Goal: Information Seeking & Learning: Check status

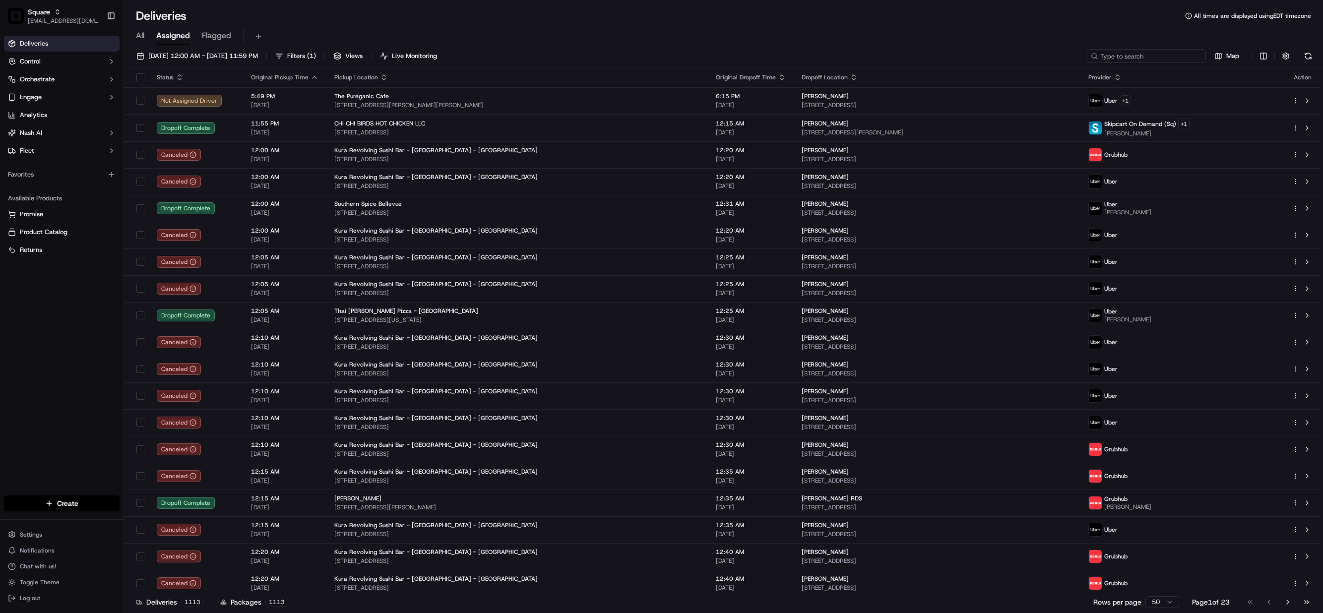
click at [1139, 62] on input at bounding box center [1146, 56] width 119 height 14
paste input "2110500"
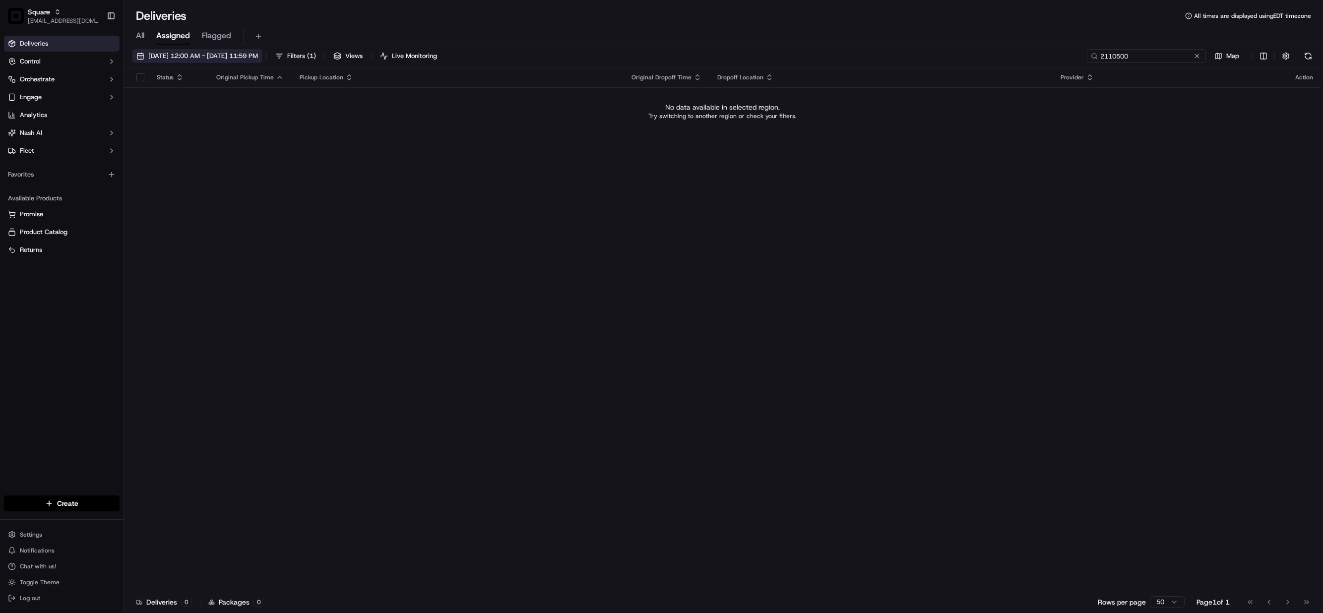
type input "2110500"
click at [176, 60] on span "09/19/2025 12:00 AM - 09/19/2025 11:59 PM" at bounding box center [203, 56] width 110 height 9
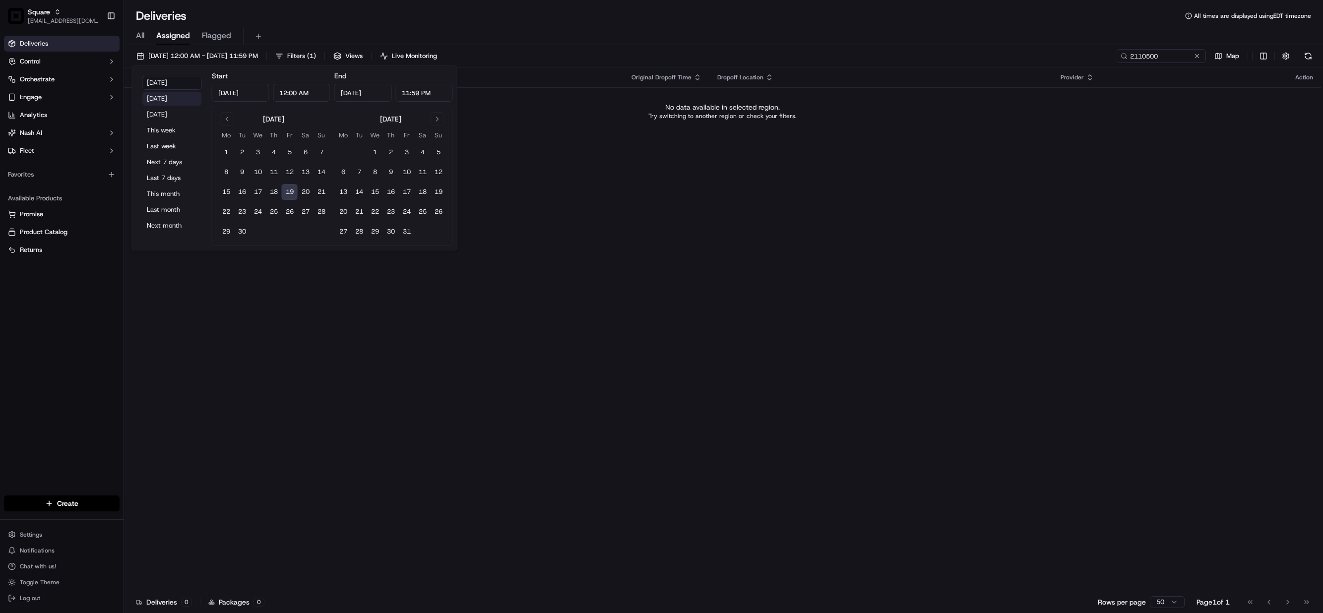
click at [170, 101] on button "Yesterday" at bounding box center [172, 99] width 60 height 14
type input "Sep 18, 2025"
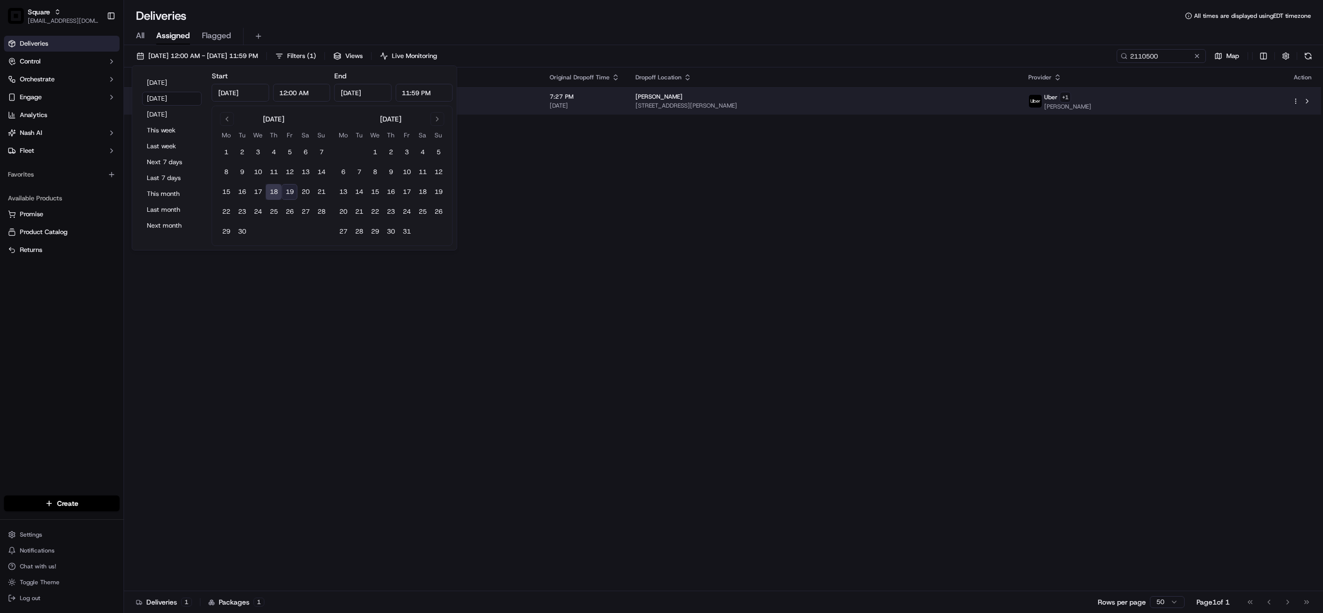
click at [828, 100] on div "[PERSON_NAME]" at bounding box center [824, 97] width 377 height 8
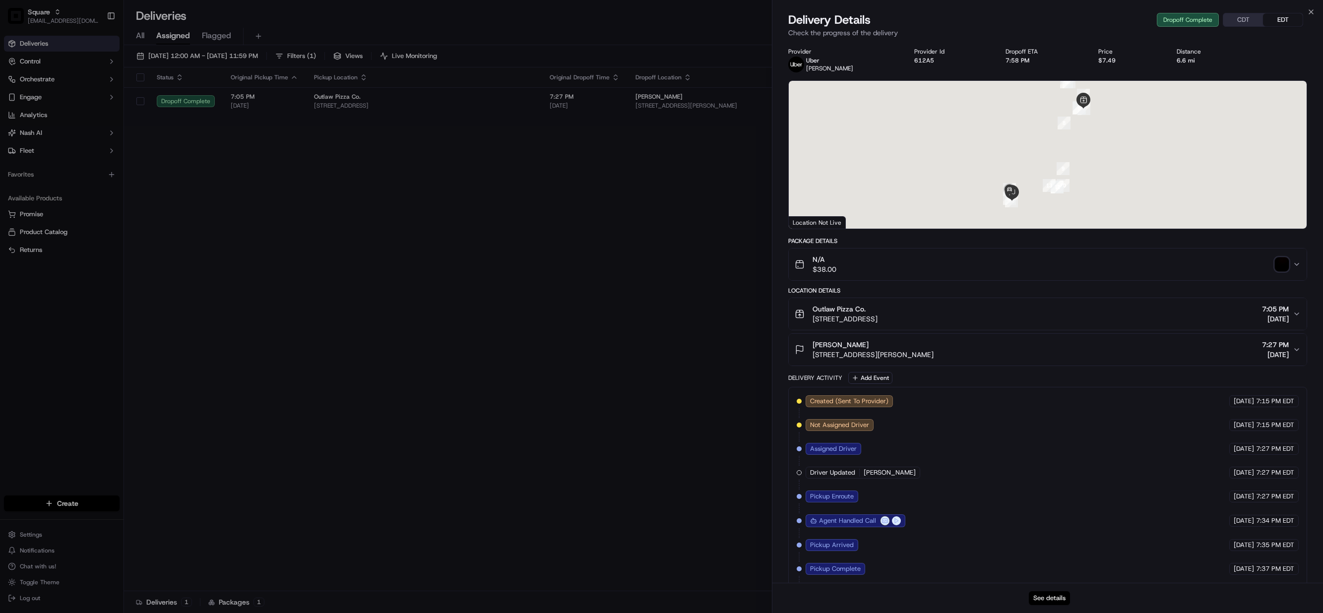
click at [1043, 602] on button "See details" at bounding box center [1049, 598] width 41 height 14
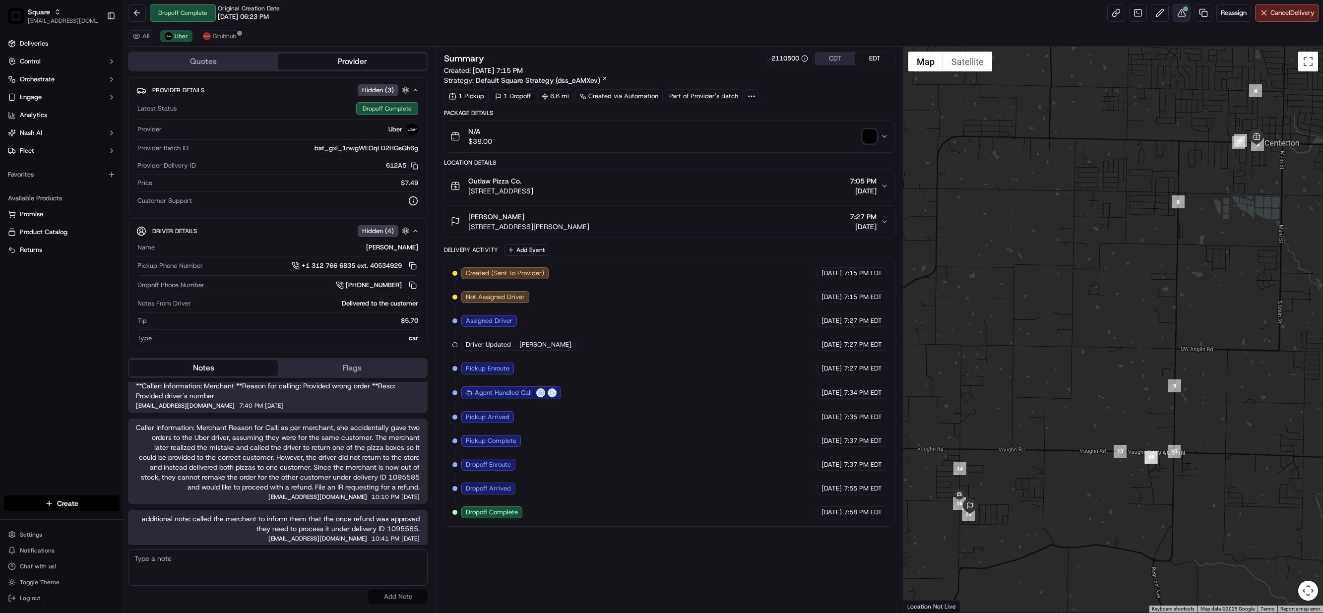
click at [1174, 11] on button at bounding box center [1182, 13] width 18 height 18
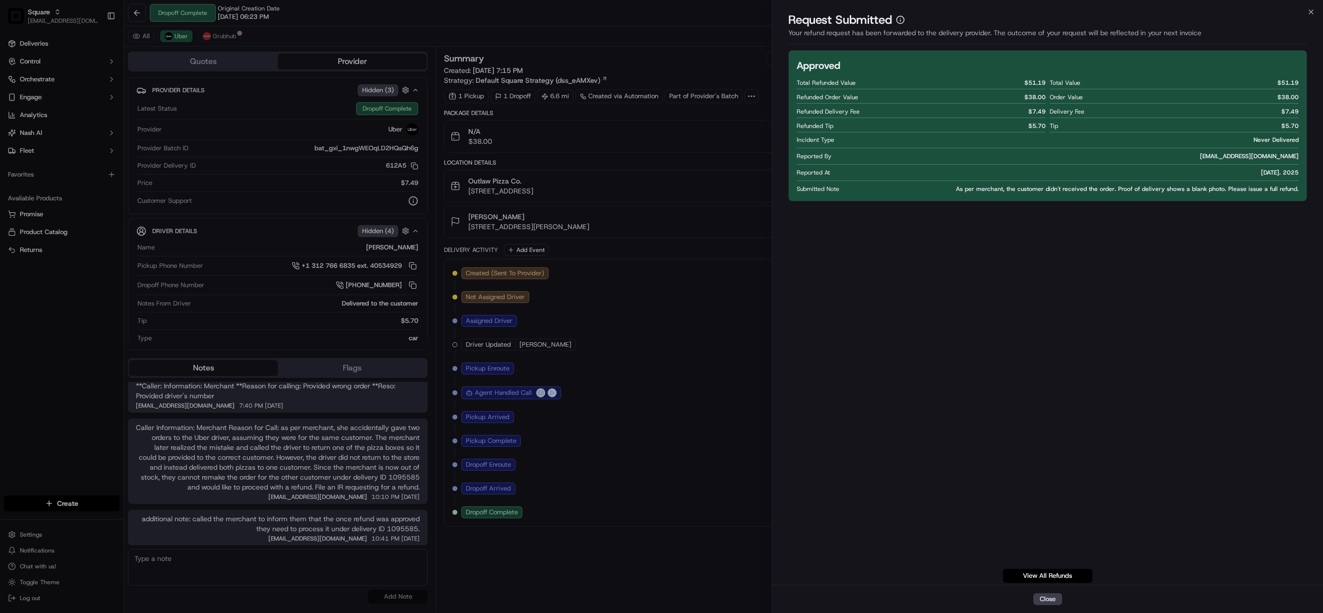
drag, startPoint x: 580, startPoint y: 315, endPoint x: 396, endPoint y: 7, distance: 358.0
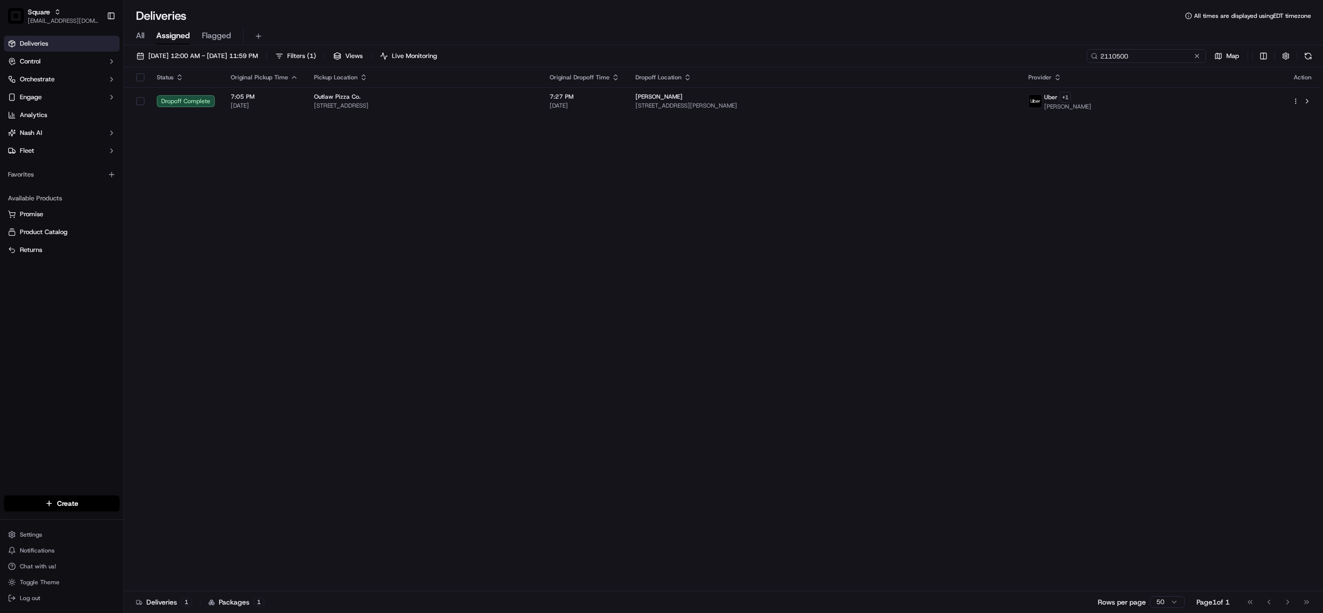
click at [1148, 57] on input "2110500" at bounding box center [1146, 56] width 119 height 14
paste input "1095585"
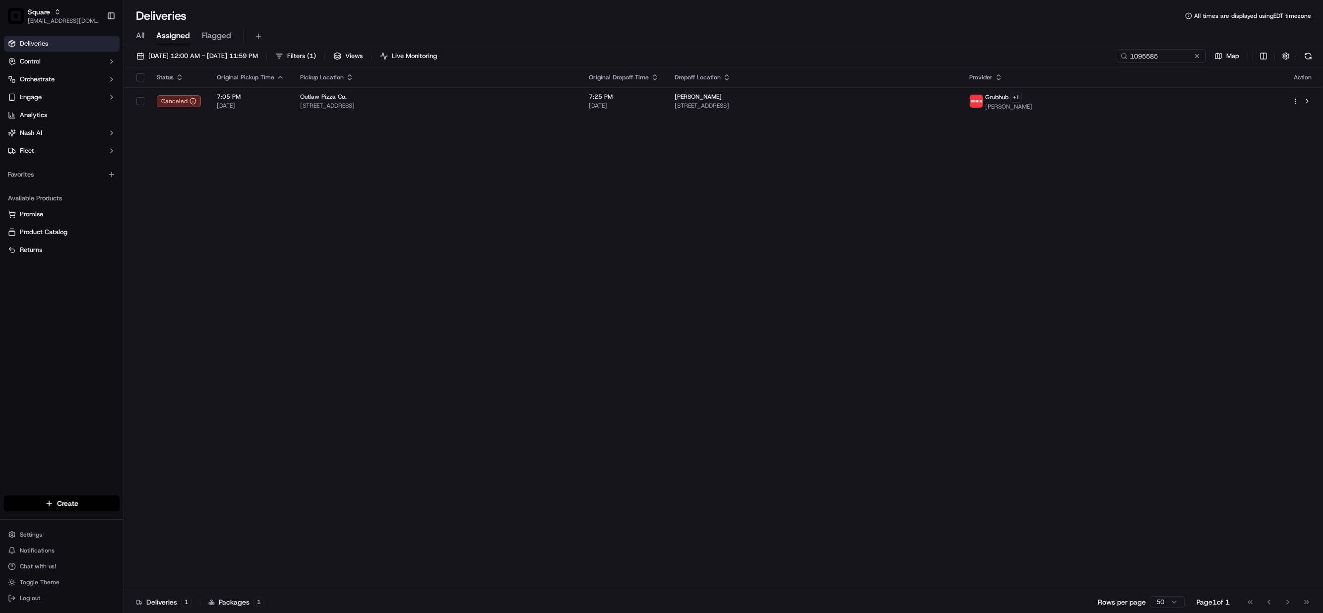
click at [415, 290] on div "Status Original Pickup Time Pickup Location Original Dropoff Time Dropoff Locat…" at bounding box center [722, 329] width 1197 height 524
click at [1141, 54] on input "1095585" at bounding box center [1146, 56] width 119 height 14
paste input "3220640"
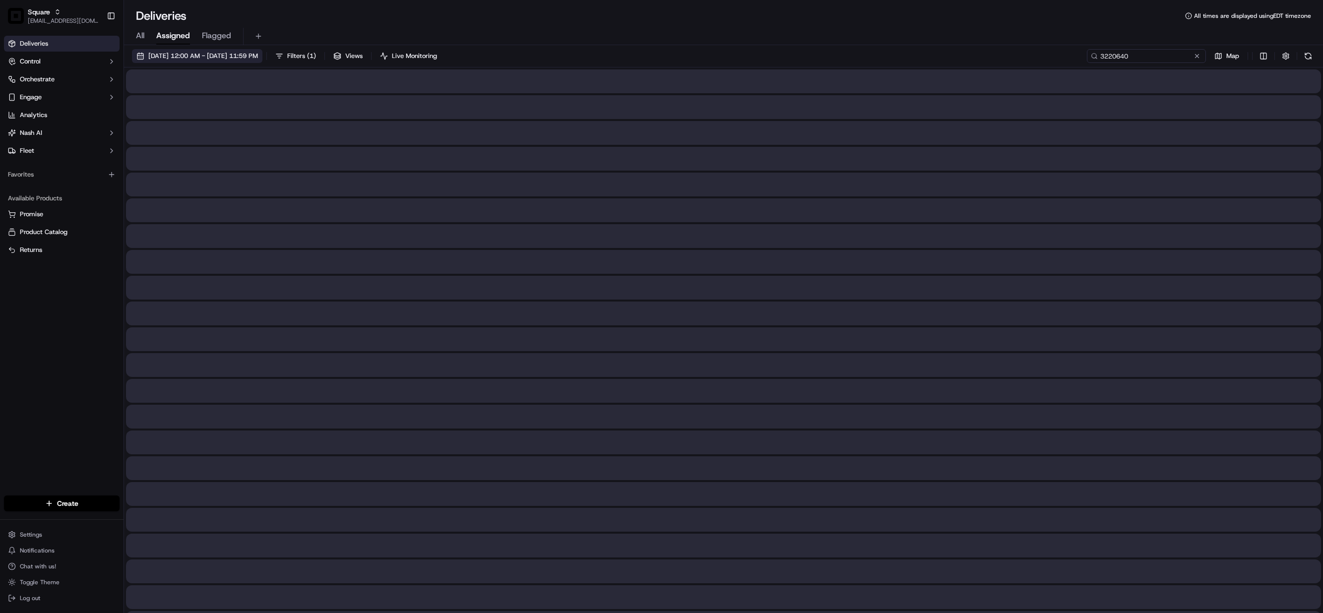
type input "3220640"
click at [180, 52] on span "09/18/2025 12:00 AM - 09/18/2025 11:59 PM" at bounding box center [203, 56] width 110 height 9
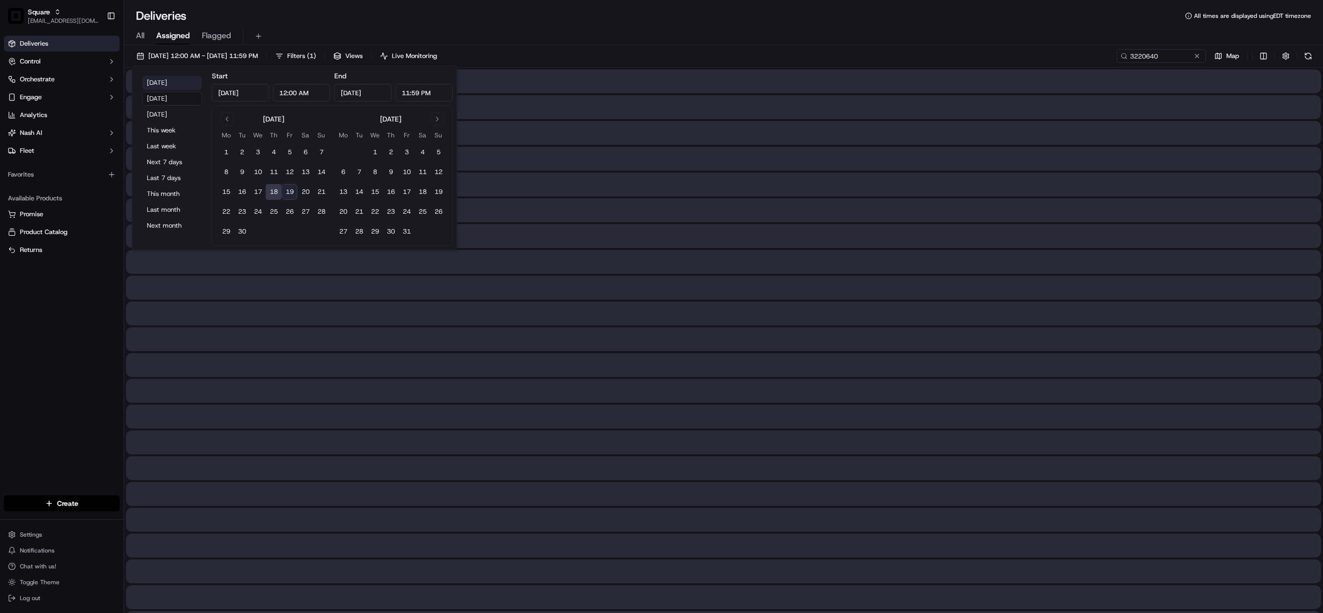
click at [162, 81] on button "Today" at bounding box center [172, 83] width 60 height 14
type input "Sep 19, 2025"
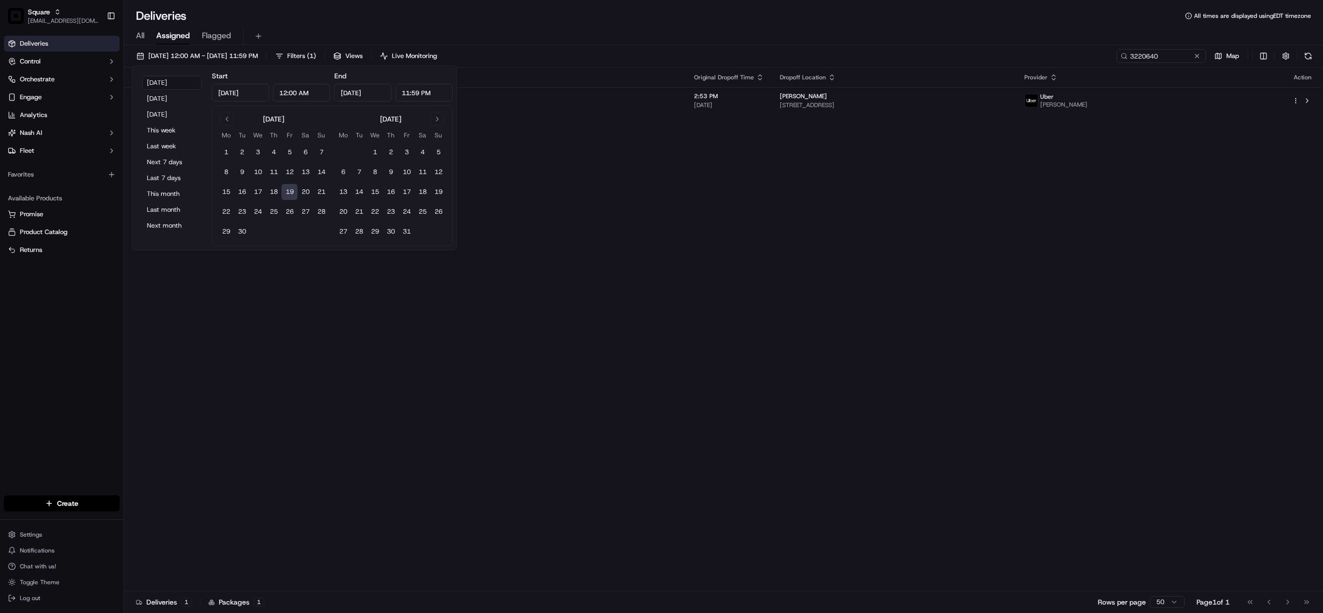
click at [912, 322] on div "Status Original Pickup Time Pickup Location Original Dropoff Time Dropoff Locat…" at bounding box center [722, 329] width 1197 height 524
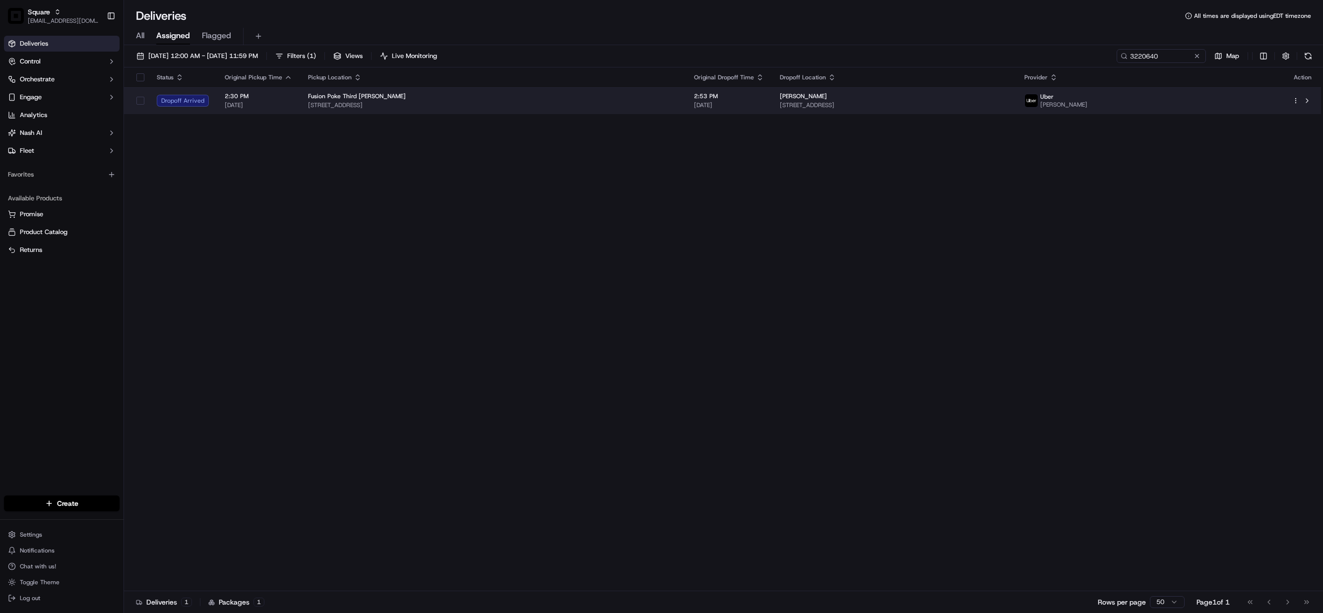
click at [758, 109] on td "2:53 PM 09/19/2025" at bounding box center [729, 100] width 86 height 27
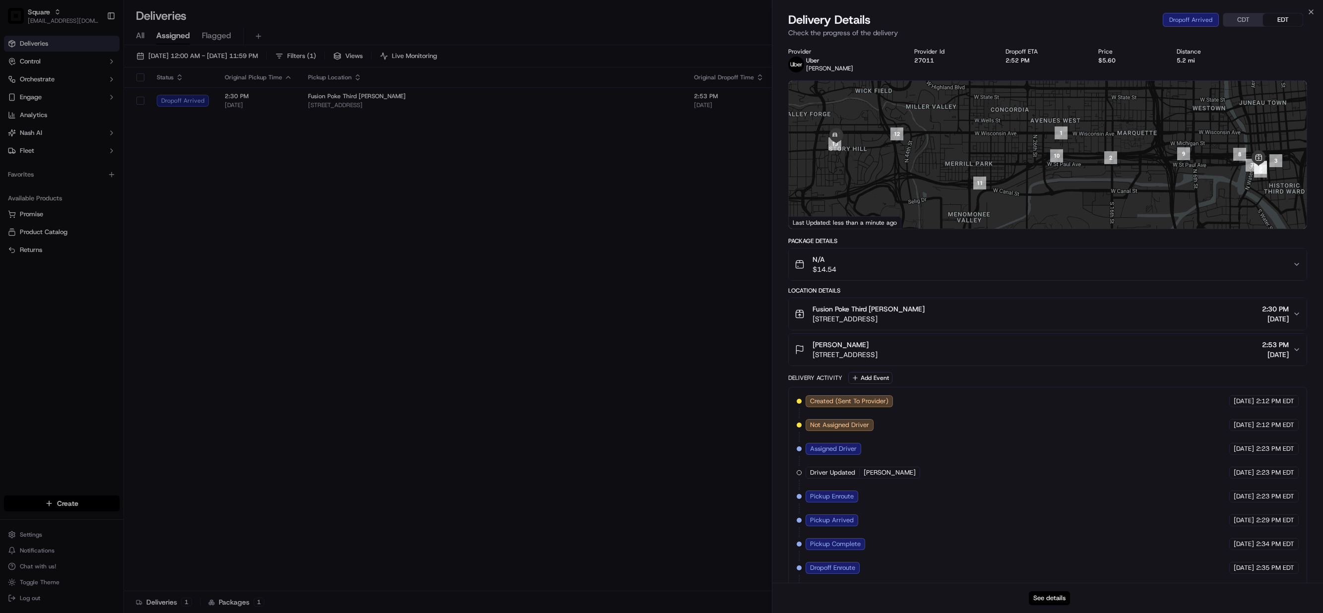
click at [1050, 599] on button "See details" at bounding box center [1049, 598] width 41 height 14
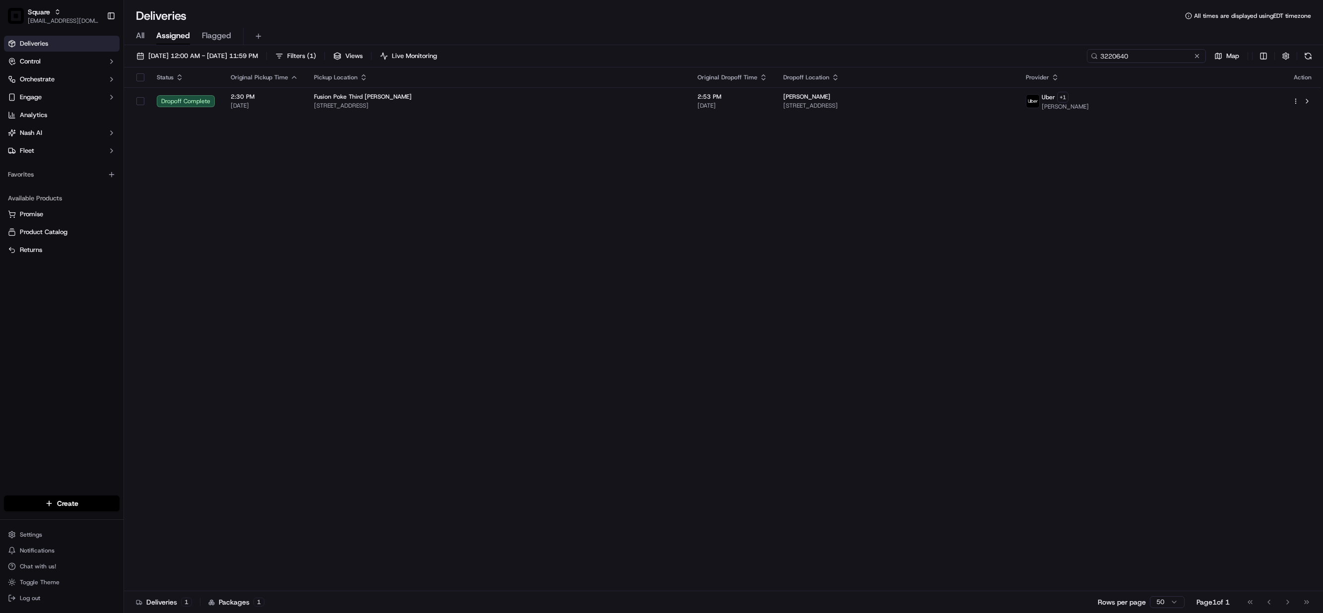
click at [1145, 53] on input "3220640" at bounding box center [1146, 56] width 119 height 14
paste input "9175102"
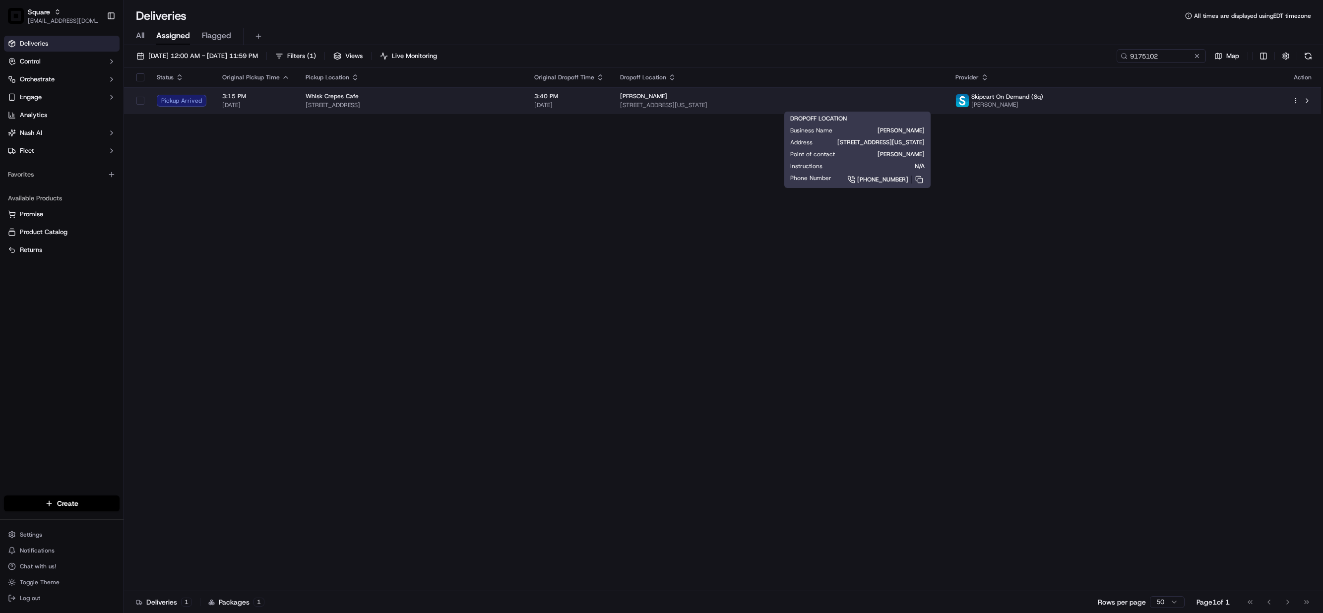
click at [897, 98] on div "Maviela Medrano" at bounding box center [780, 96] width 320 height 8
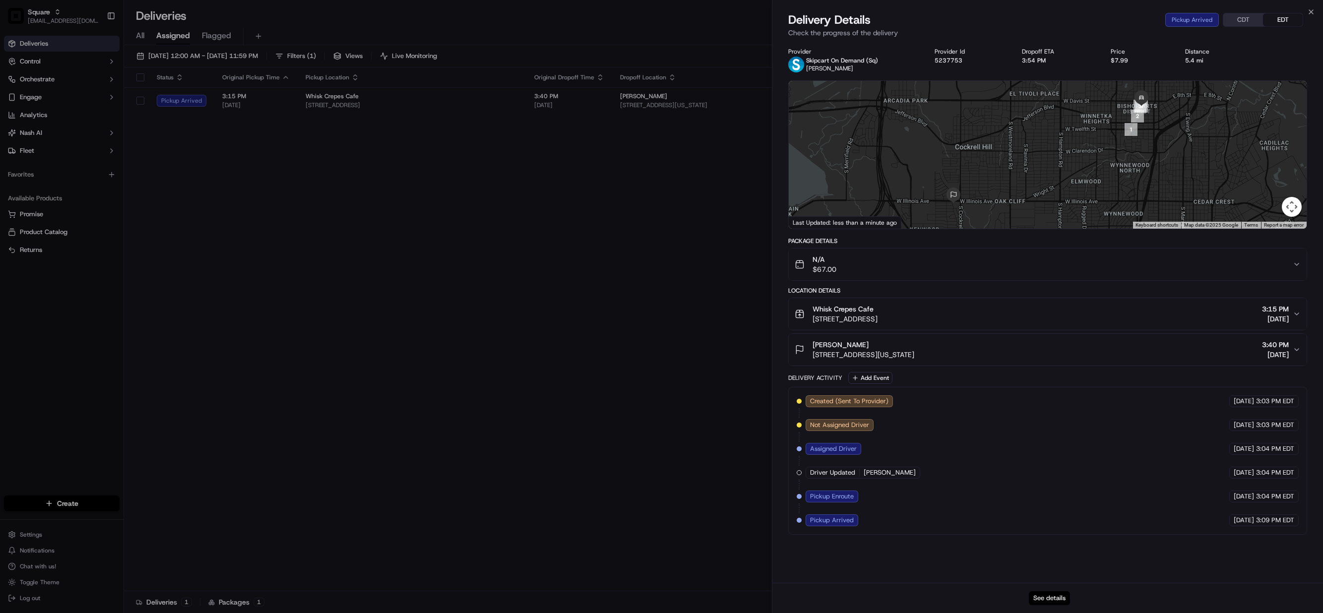
click at [1060, 596] on button "See details" at bounding box center [1049, 598] width 41 height 14
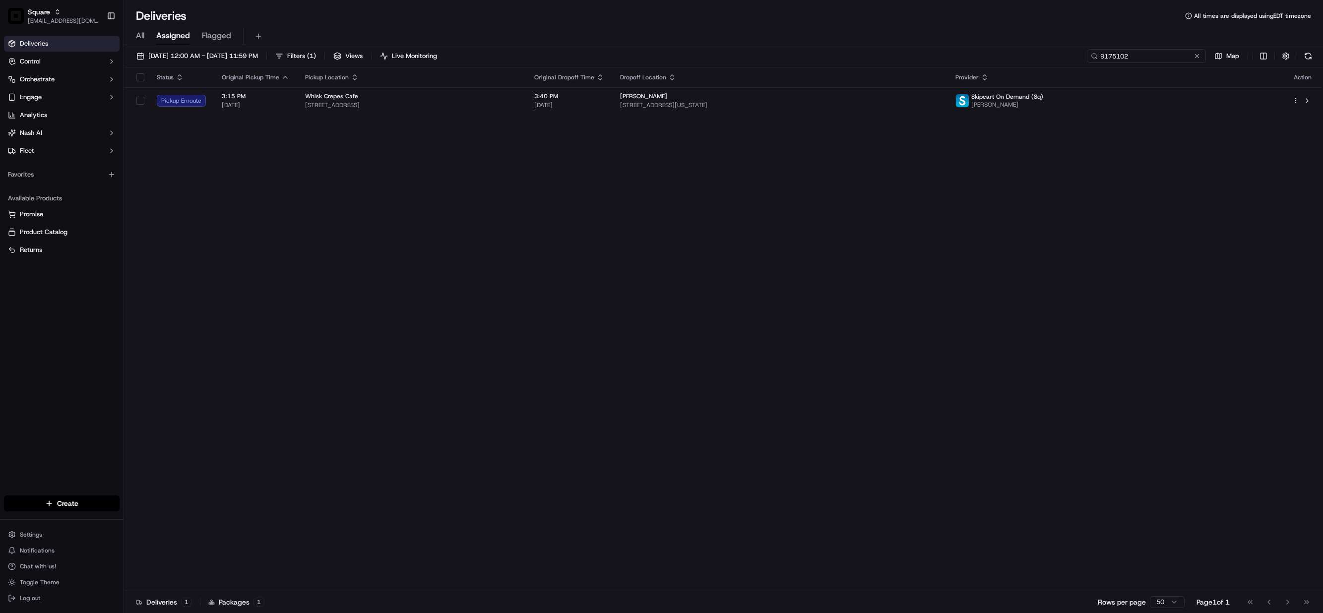
click at [1148, 55] on input "9175102" at bounding box center [1146, 56] width 119 height 14
paste input "540687"
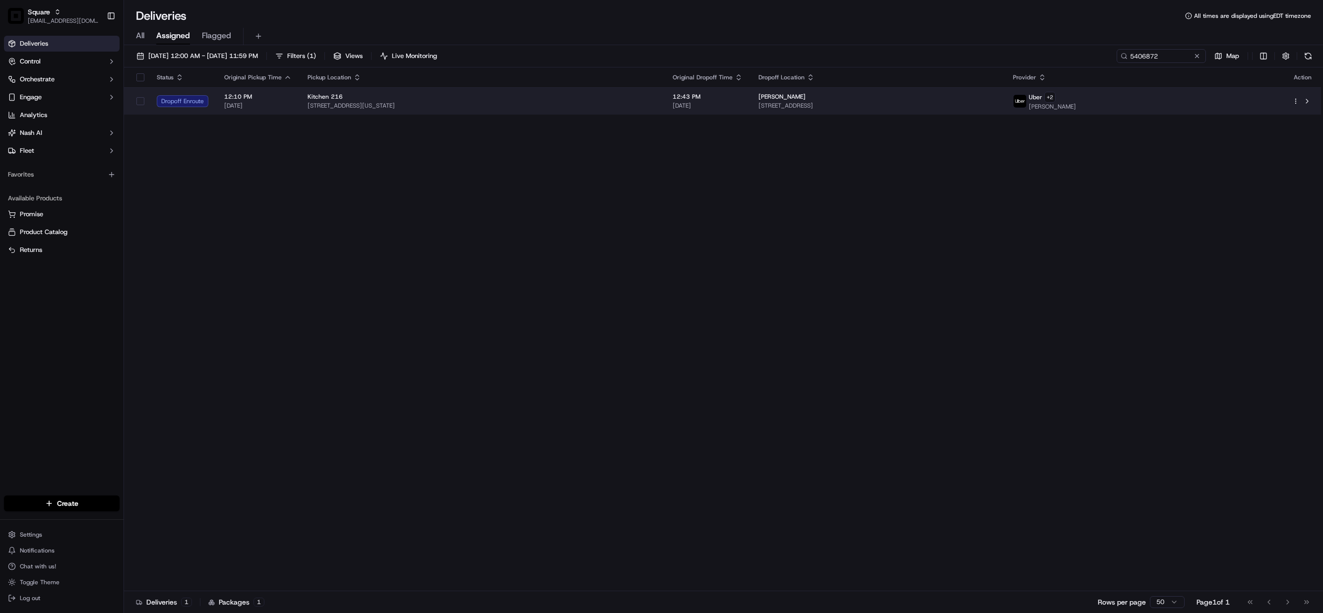
click at [877, 102] on span "[STREET_ADDRESS]" at bounding box center [878, 106] width 239 height 8
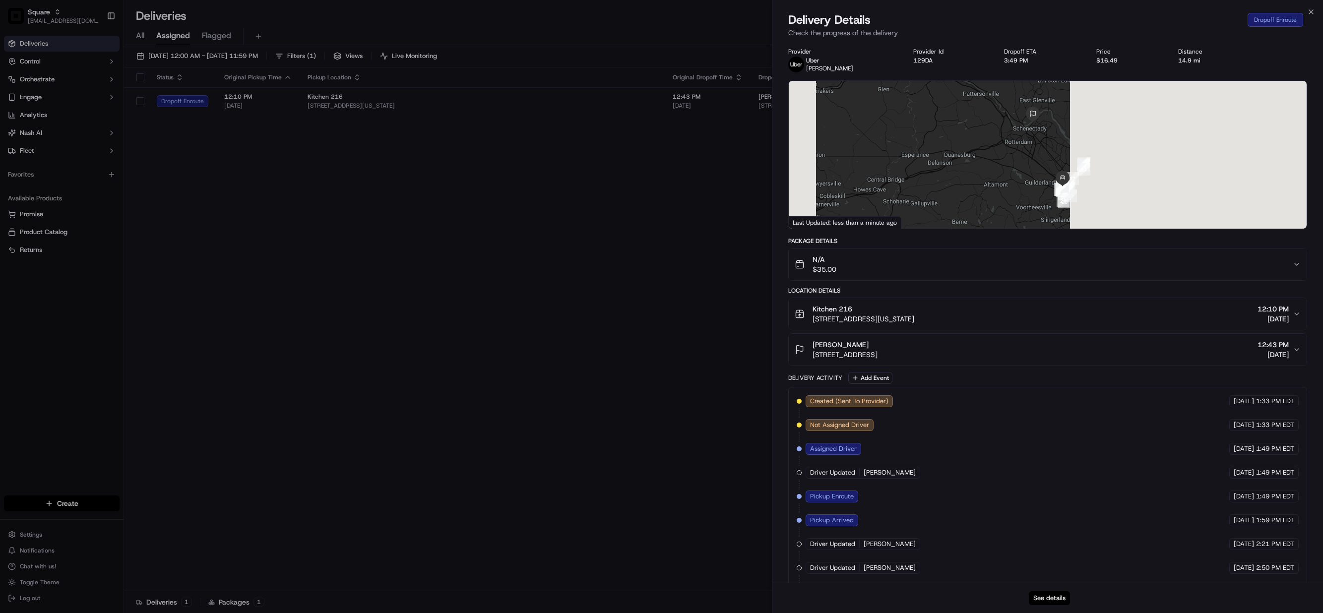
click at [1047, 597] on button "See details" at bounding box center [1049, 598] width 41 height 14
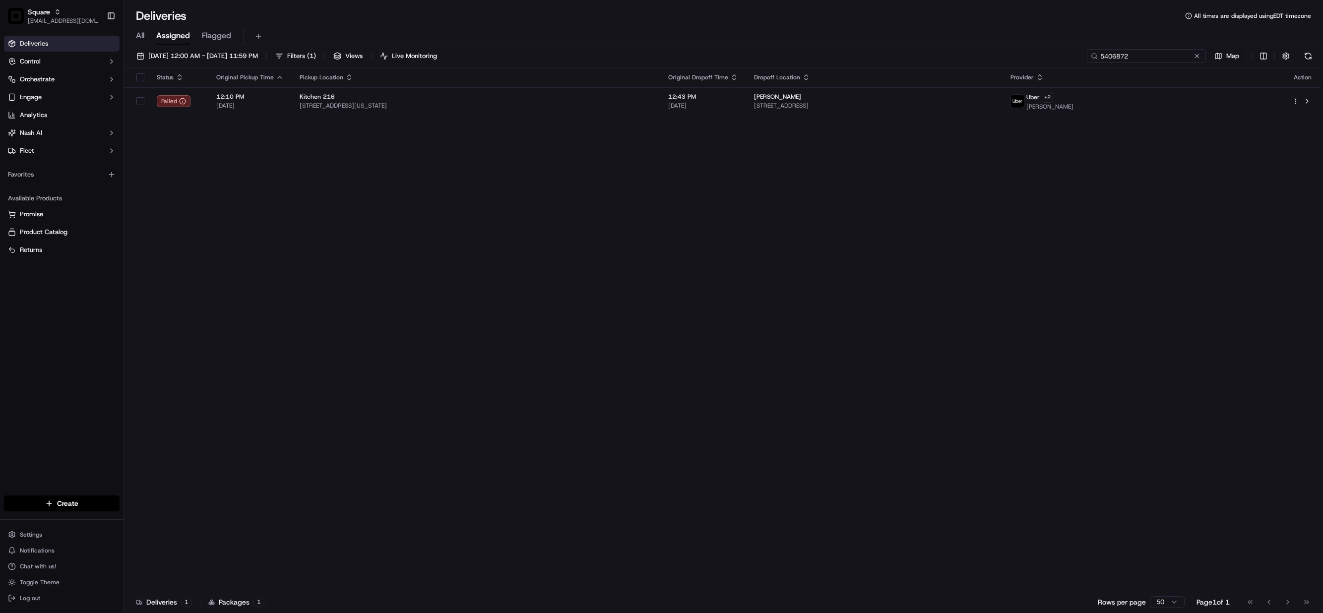
click at [1154, 57] on input "5406872" at bounding box center [1146, 56] width 119 height 14
type input "v"
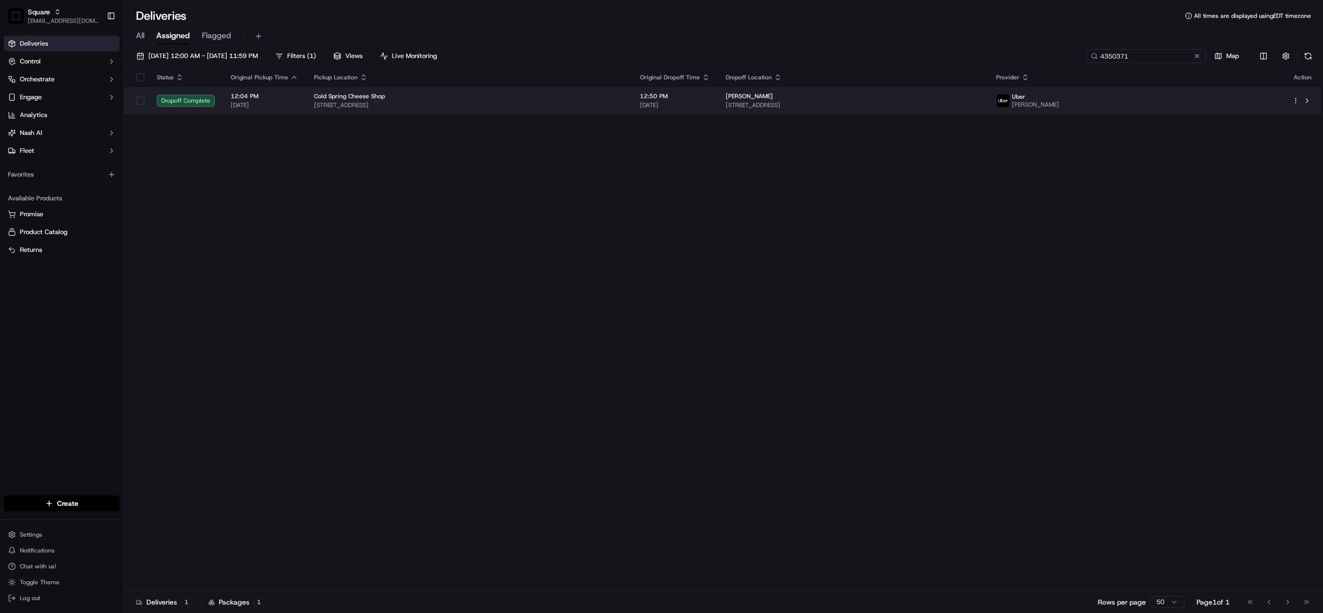
type input "4350371"
click at [922, 95] on div "Samantha Cavigliano" at bounding box center [853, 96] width 255 height 8
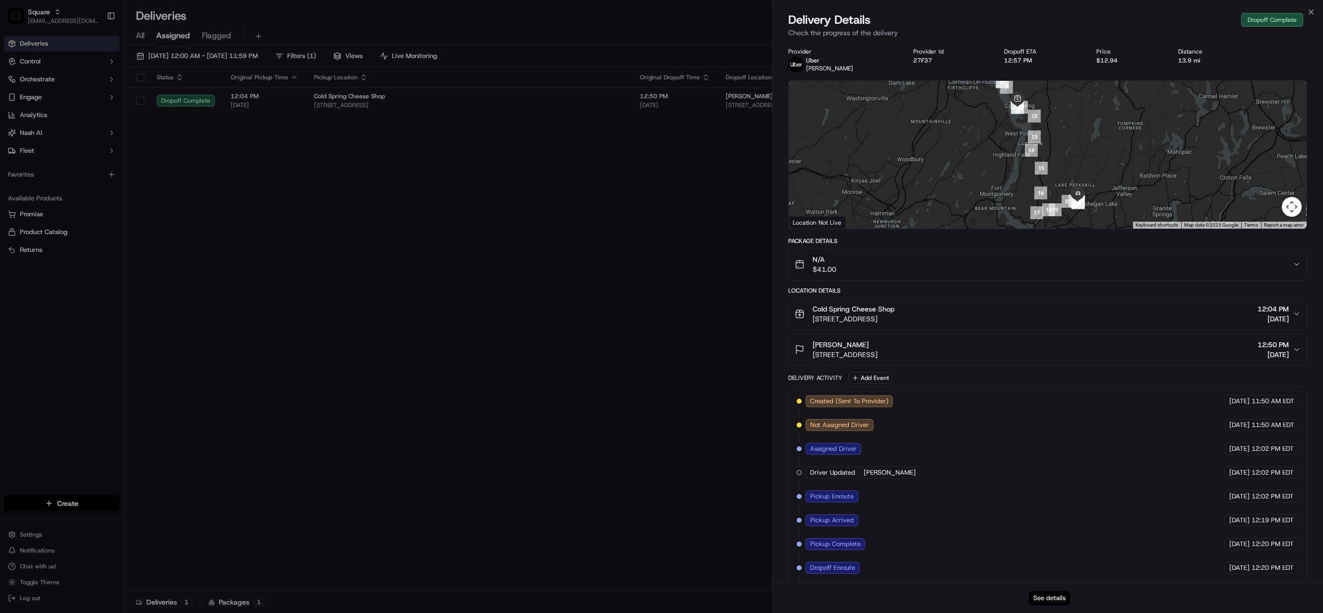
click at [1051, 601] on button "See details" at bounding box center [1049, 598] width 41 height 14
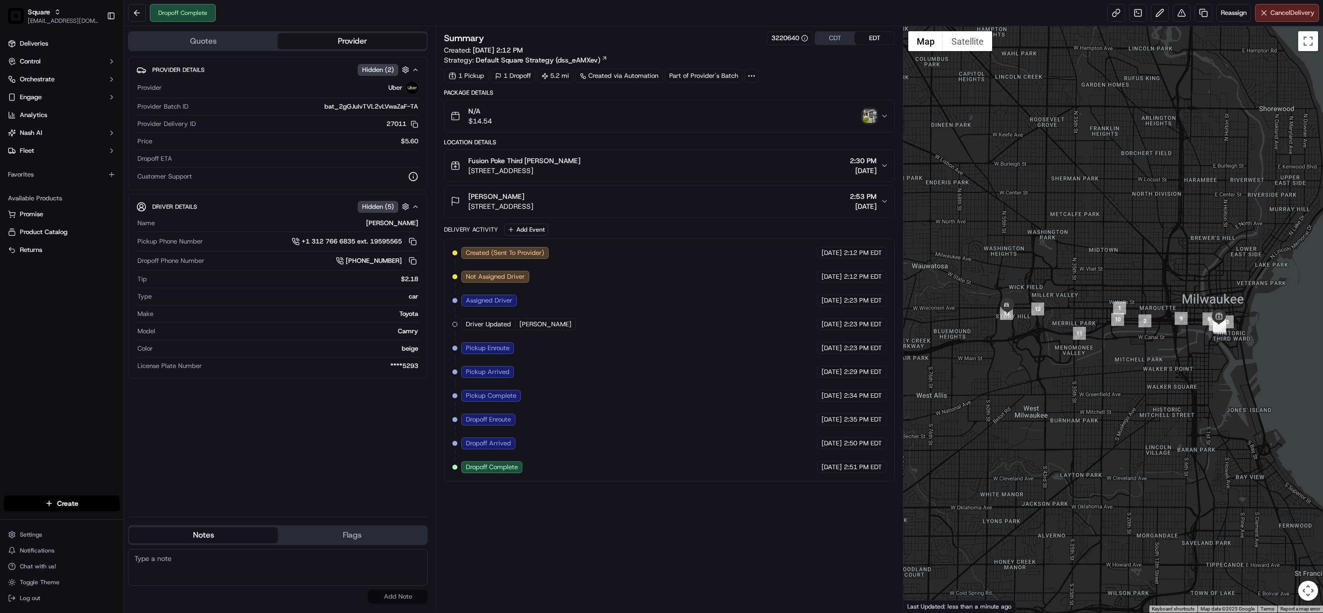
click at [881, 166] on icon "button" at bounding box center [885, 166] width 8 height 8
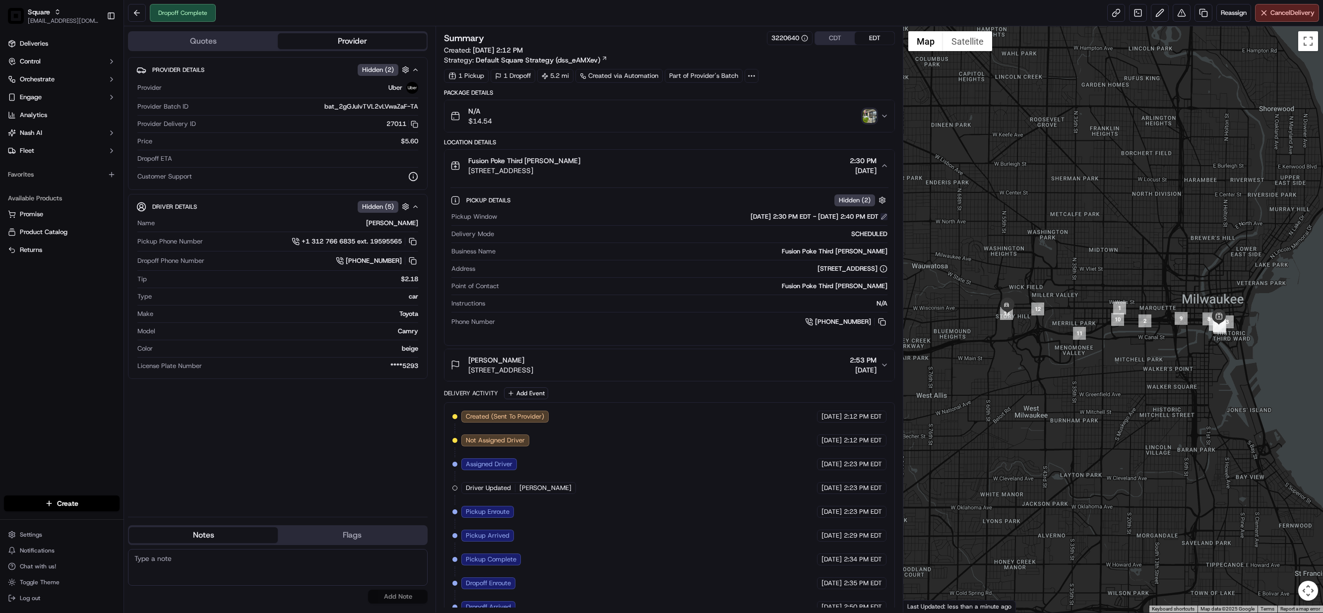
click at [884, 217] on button at bounding box center [884, 216] width 7 height 7
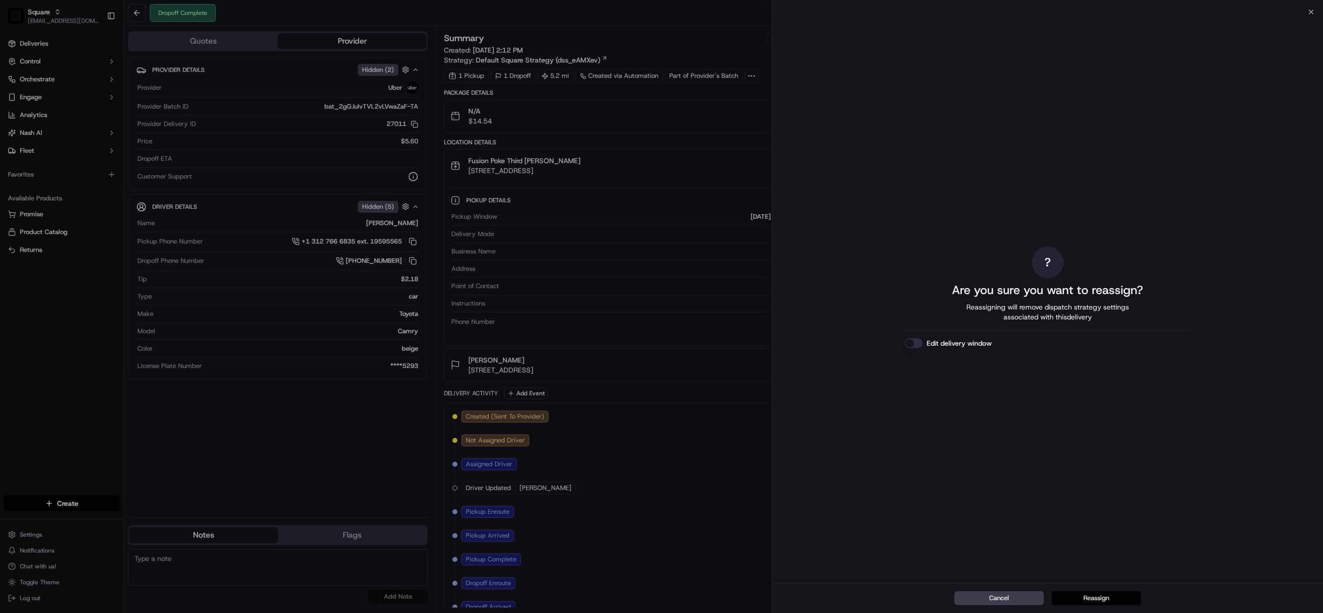
click at [1099, 597] on button "Reassign" at bounding box center [1096, 598] width 89 height 14
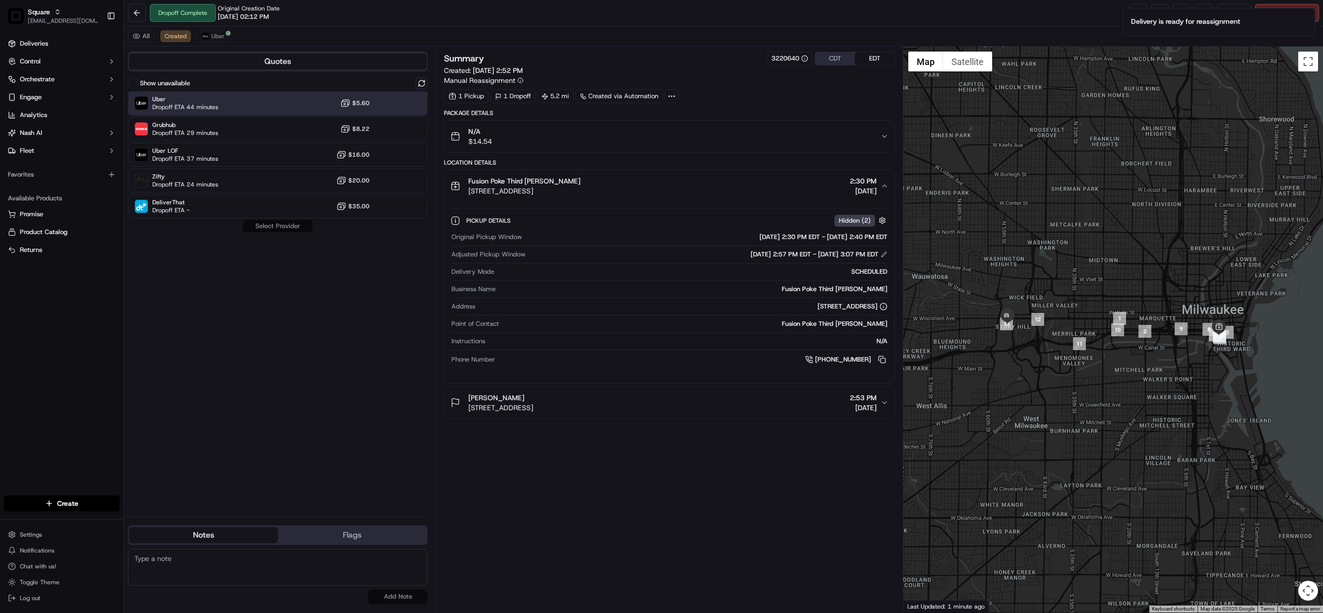
click at [253, 106] on div "Uber Dropoff ETA 44 minutes $5.60" at bounding box center [278, 103] width 300 height 24
click at [291, 225] on button "Assign Provider" at bounding box center [278, 226] width 70 height 12
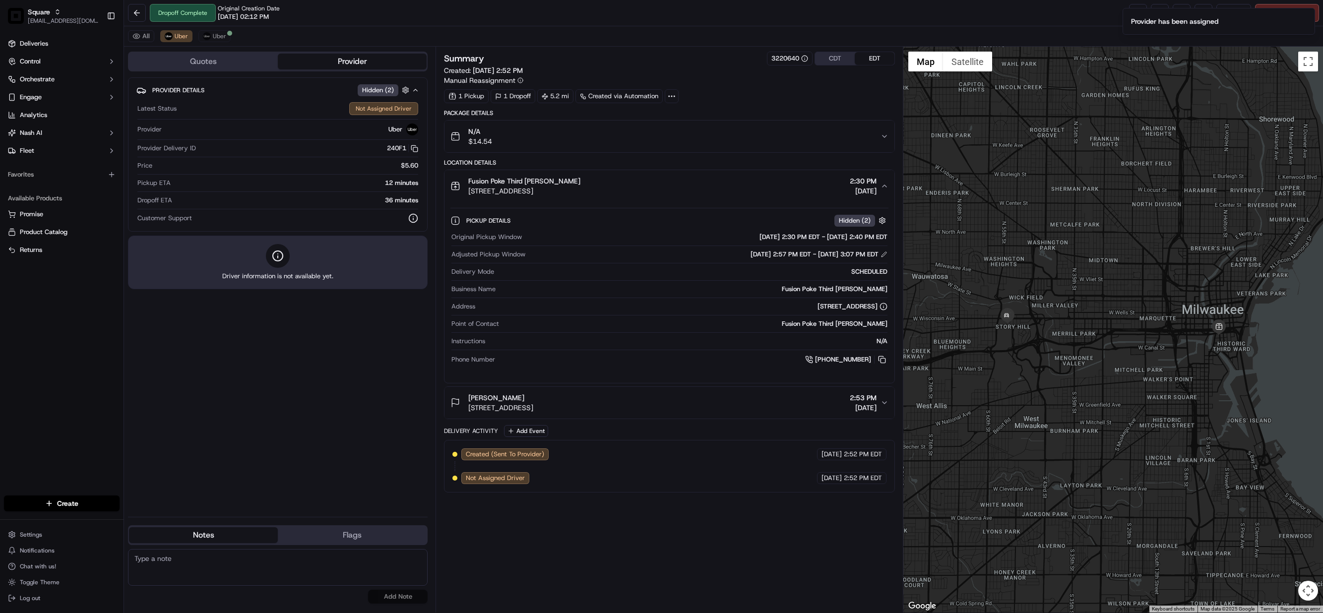
click at [216, 569] on textarea at bounding box center [278, 567] width 300 height 37
paste textarea "Caller Information: Merchant Reason for Call:"
click at [205, 571] on textarea "Caller Information: Merchant Reason for Call:" at bounding box center [278, 567] width 300 height 37
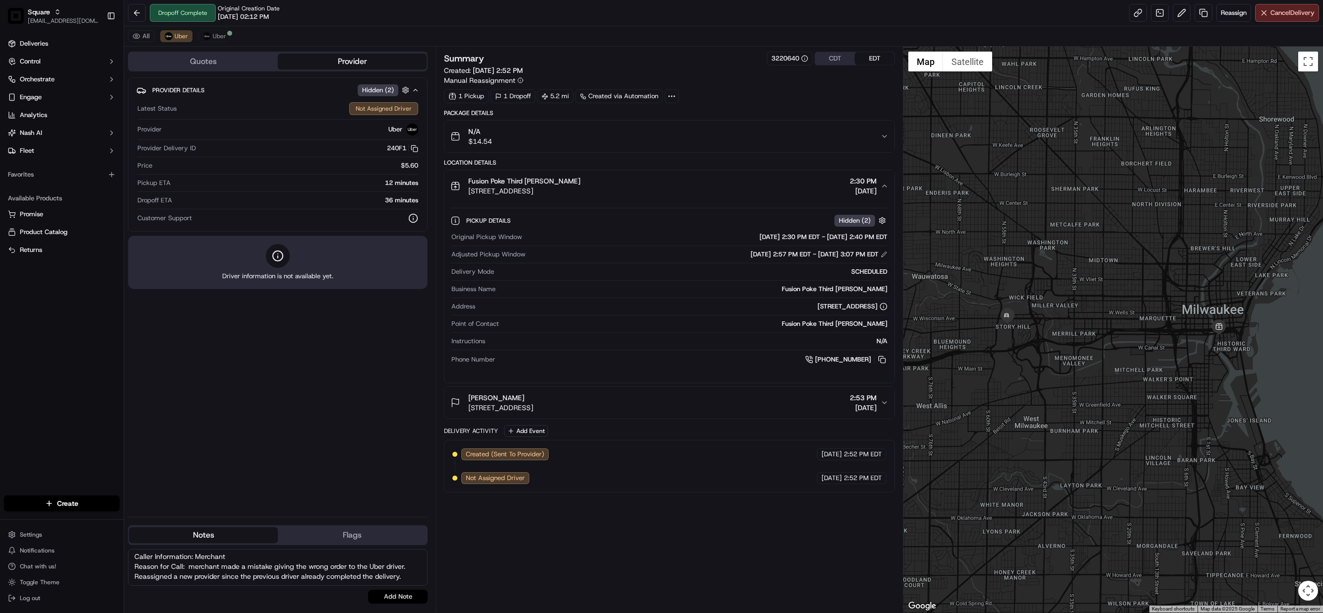
type textarea "Caller Information: Merchant Reason for Call: merchant made a mistake giving th…"
click at [403, 595] on button "Add Note" at bounding box center [398, 597] width 60 height 14
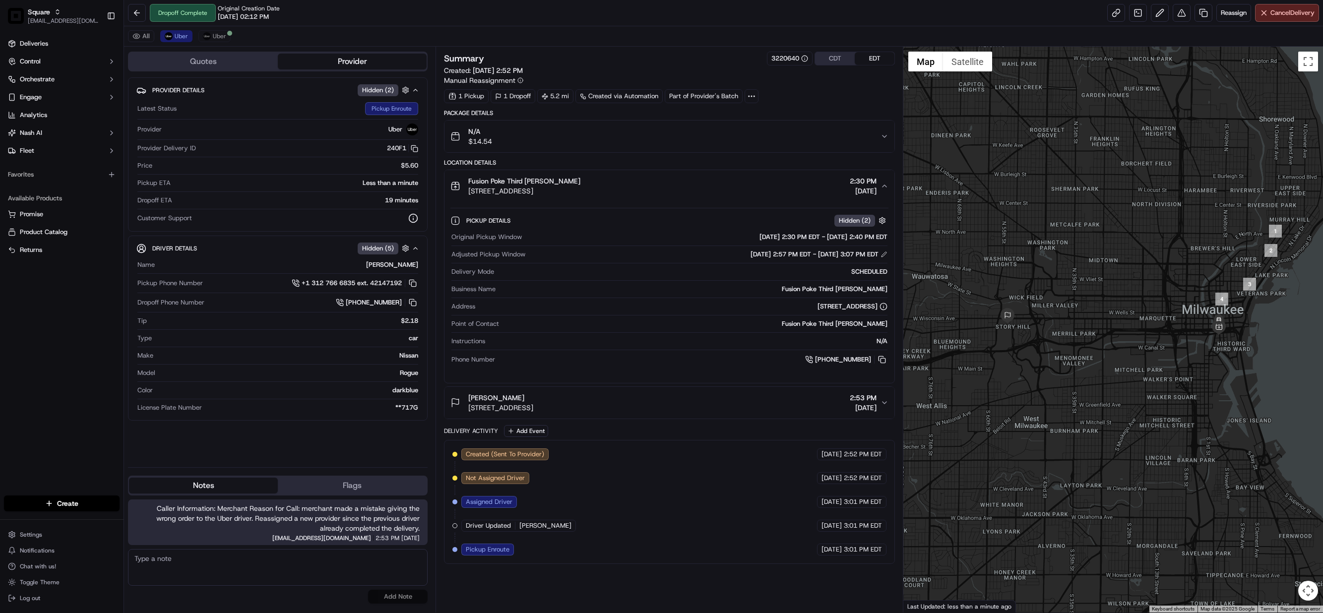
click at [825, 61] on button "CDT" at bounding box center [835, 58] width 40 height 13
click at [179, 34] on span "Uber" at bounding box center [181, 36] width 13 height 8
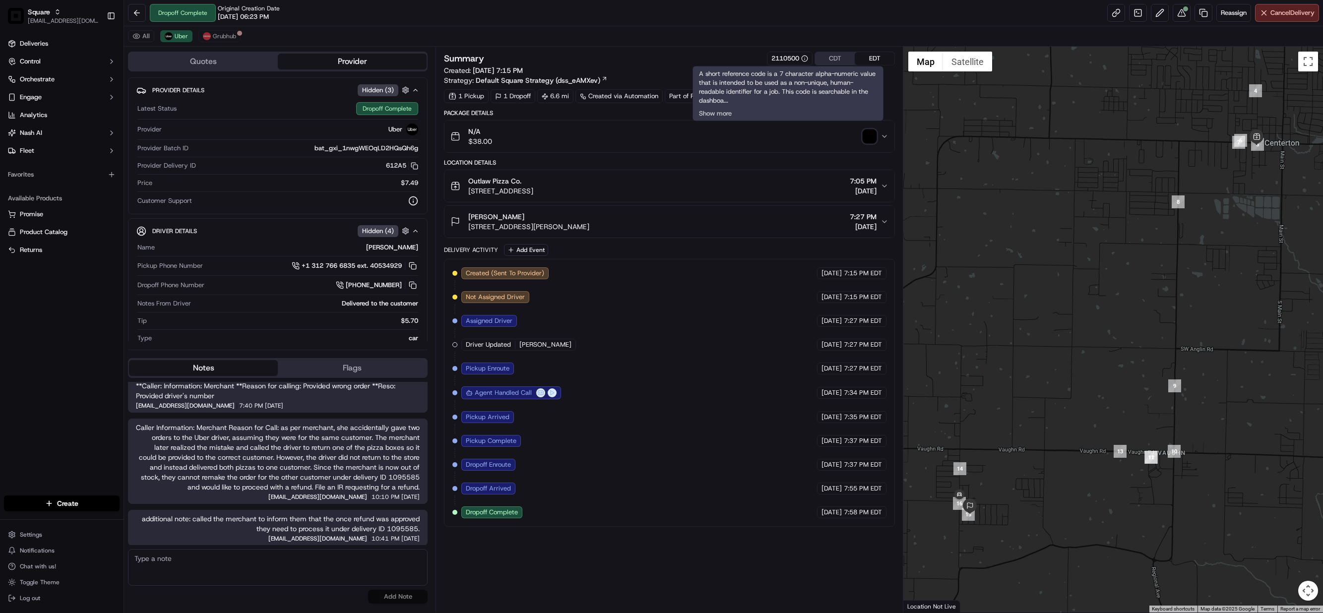
click at [831, 59] on button "CDT" at bounding box center [835, 58] width 40 height 13
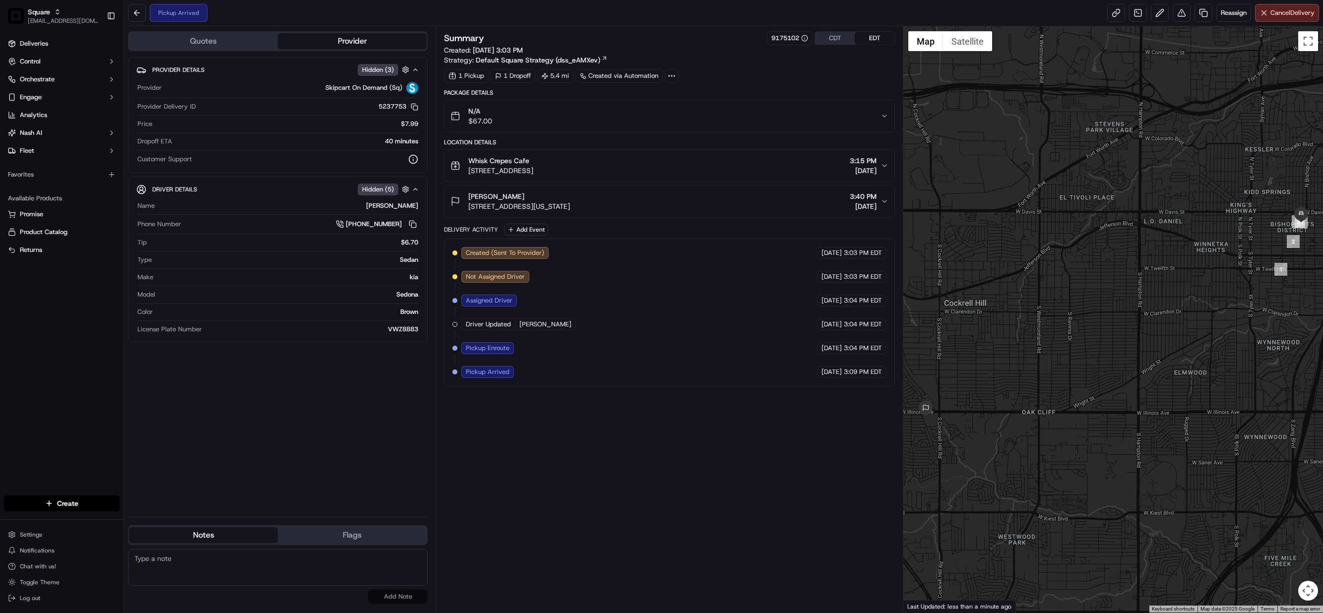
click at [883, 205] on icon "button" at bounding box center [885, 201] width 8 height 8
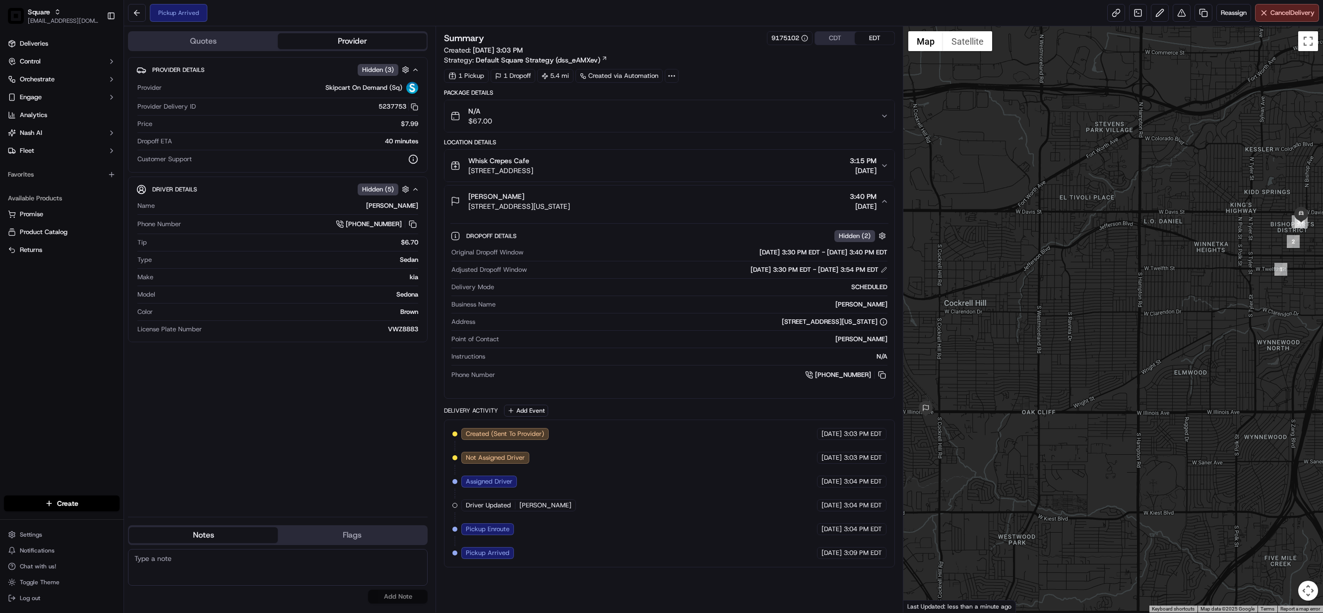
click at [204, 572] on textarea at bounding box center [278, 567] width 300 height 37
paste textarea "Caller Information: Merchant Reason for Call:"
click at [204, 572] on textarea "Caller Information: Merchant Reason for Call:" at bounding box center [278, 567] width 300 height 37
click at [237, 566] on textarea "Caller Information: Merchant Reason for Call: Problem with" at bounding box center [278, 567] width 300 height 37
click at [404, 582] on textarea "Caller Information: Merchant Reason for Call: Problem with the cx order. Adv me…" at bounding box center [278, 567] width 300 height 37
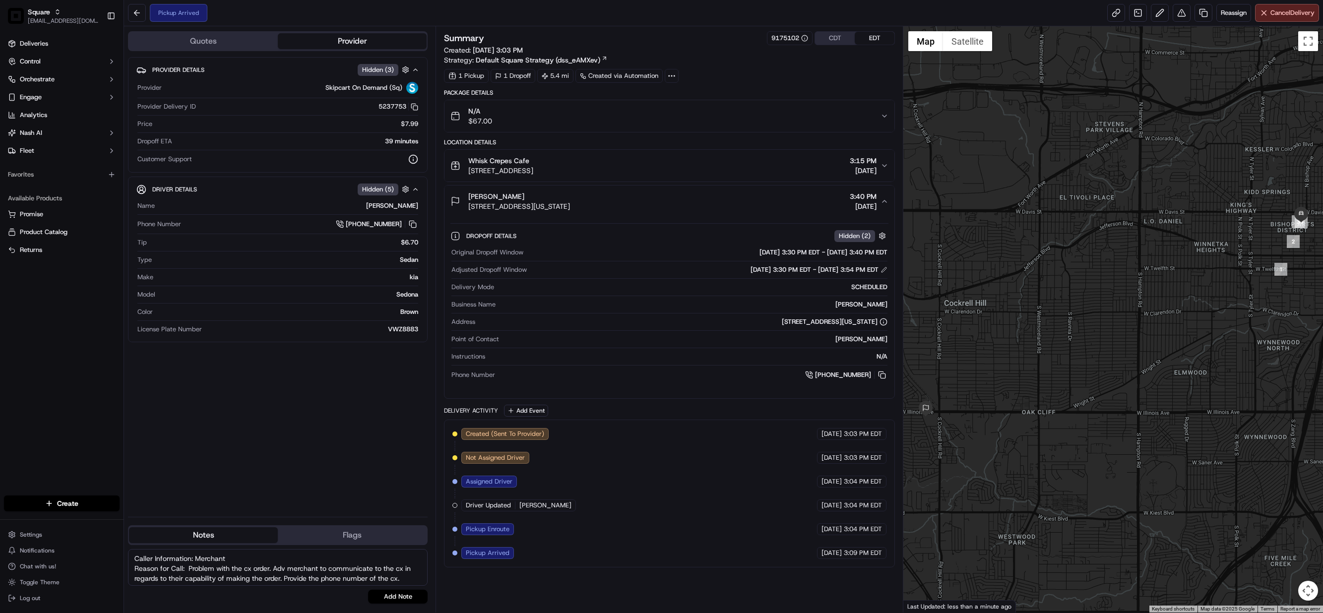
scroll to position [8, 0]
type textarea "Caller Information: Merchant Reason for Call: Problem with the cx order. Adv me…"
click at [406, 597] on button "Add Note" at bounding box center [398, 597] width 60 height 14
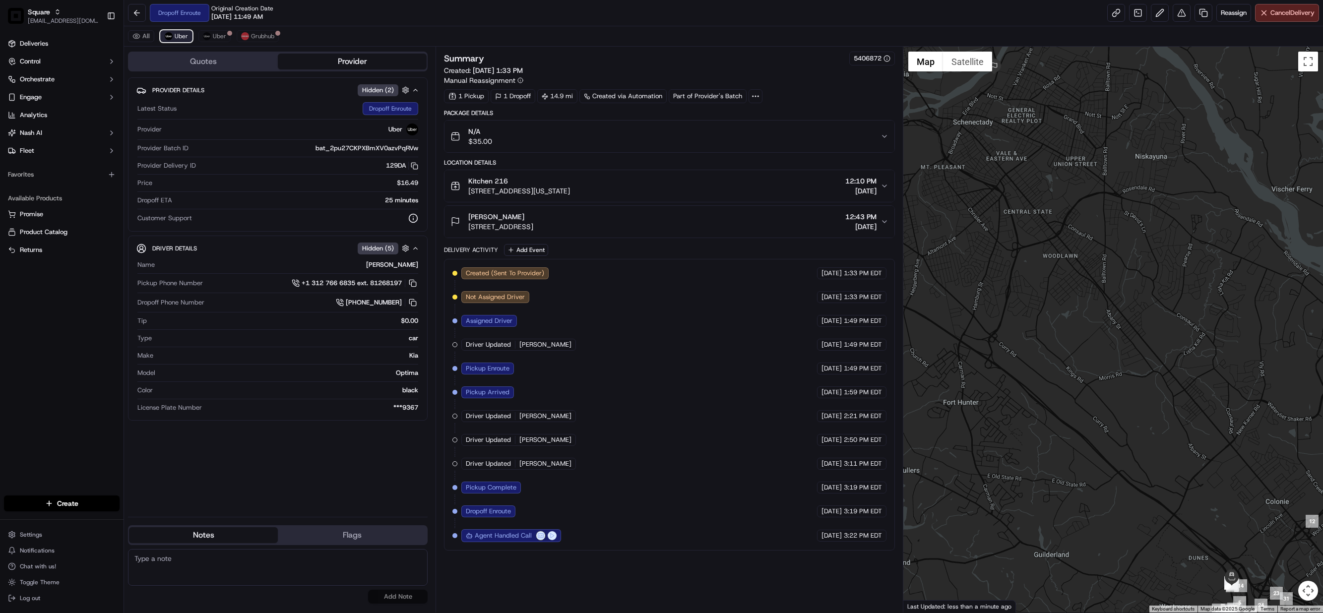
click at [176, 38] on span "Uber" at bounding box center [181, 36] width 13 height 8
click at [257, 37] on span "Grubhub" at bounding box center [262, 36] width 23 height 8
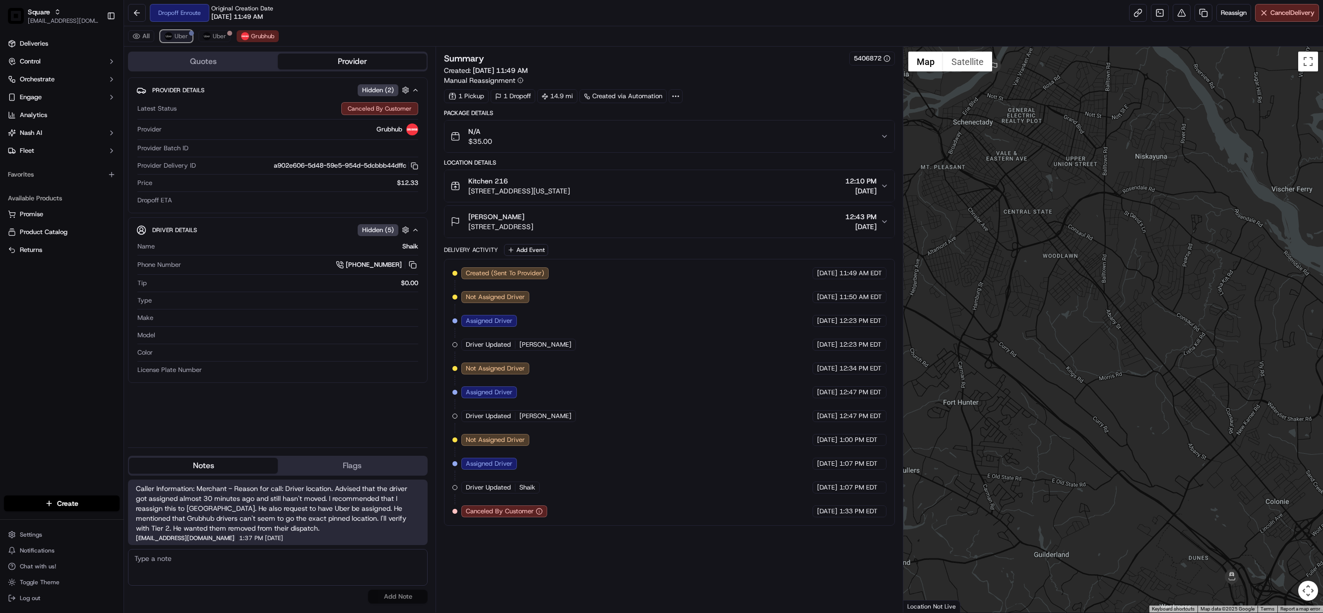
click at [185, 41] on button "Uber" at bounding box center [176, 36] width 32 height 12
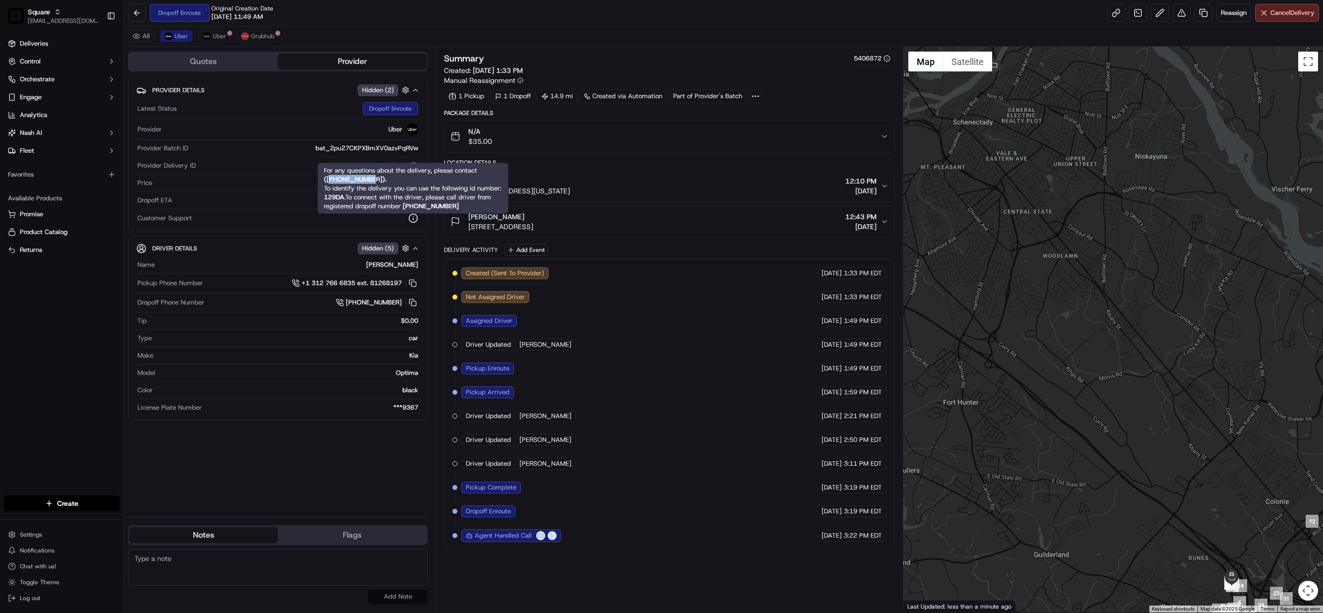
drag, startPoint x: 377, startPoint y: 179, endPoint x: 332, endPoint y: 179, distance: 45.1
click at [332, 179] on strong "( [PHONE_NUMBER] )." at bounding box center [355, 179] width 63 height 8
copy strong "18669873750"
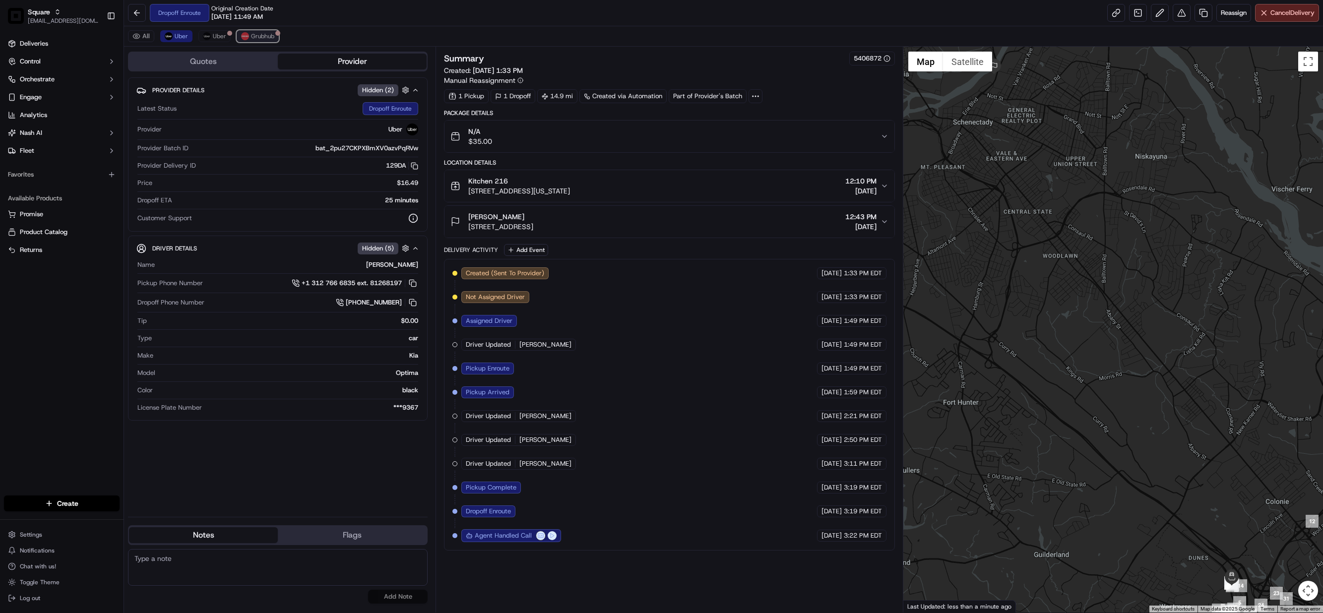
click at [267, 38] on span "Grubhub" at bounding box center [262, 36] width 23 height 8
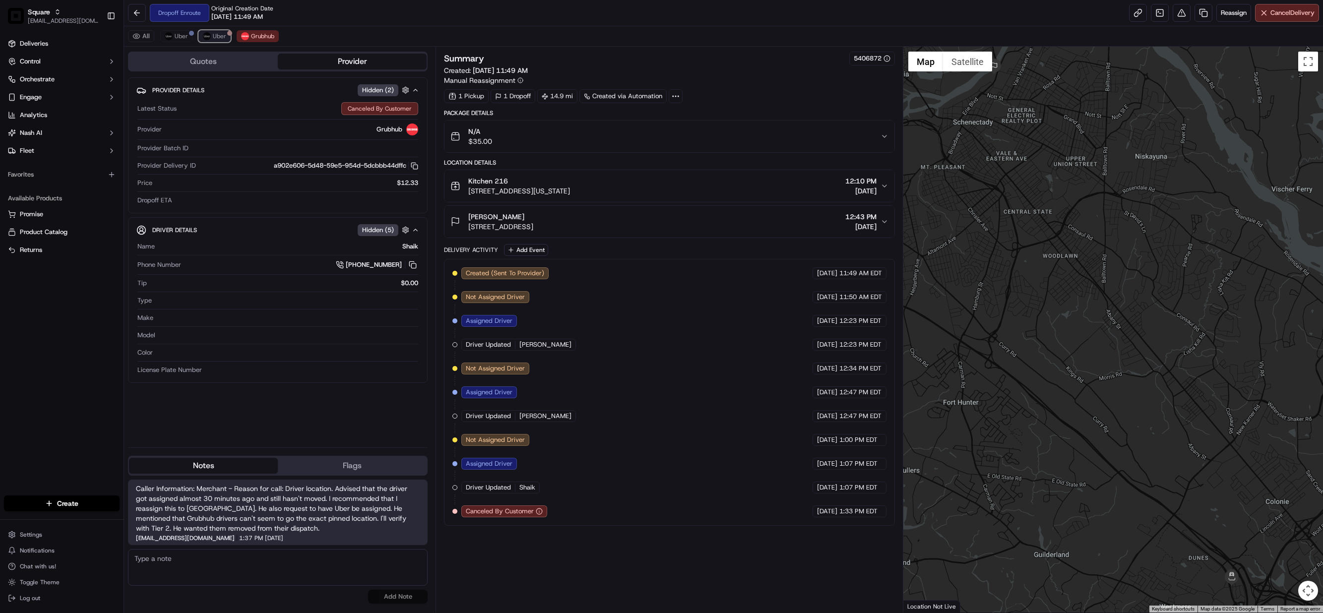
click at [221, 38] on span "Uber" at bounding box center [219, 36] width 13 height 8
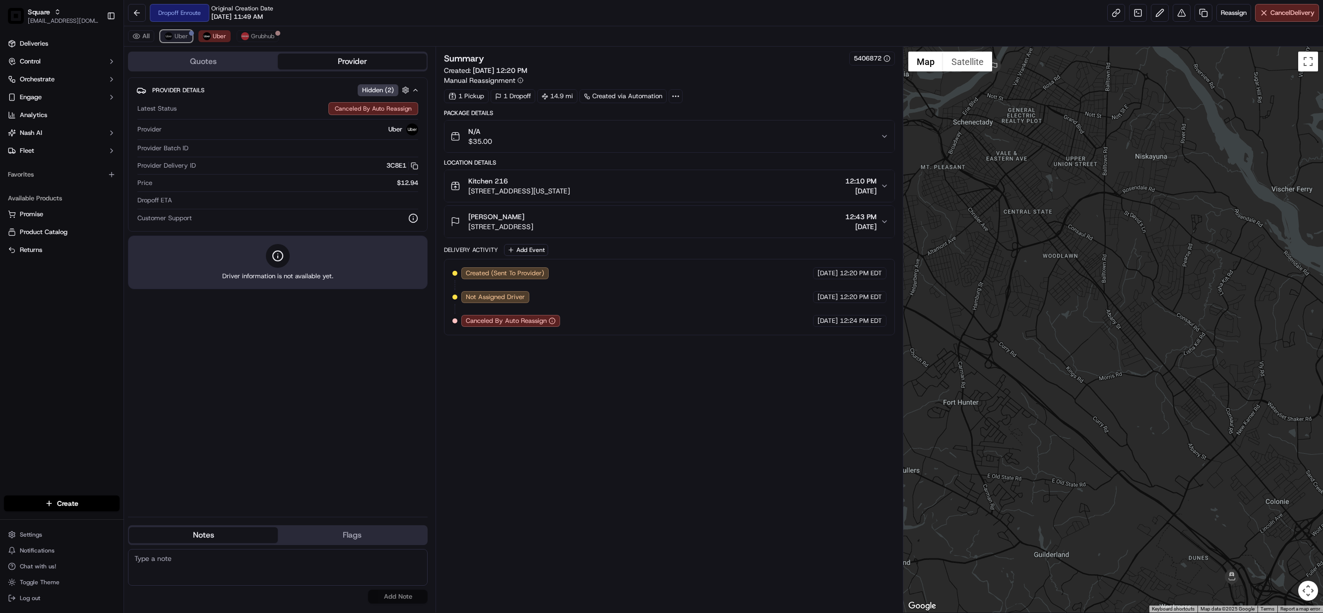
click at [182, 35] on span "Uber" at bounding box center [181, 36] width 13 height 8
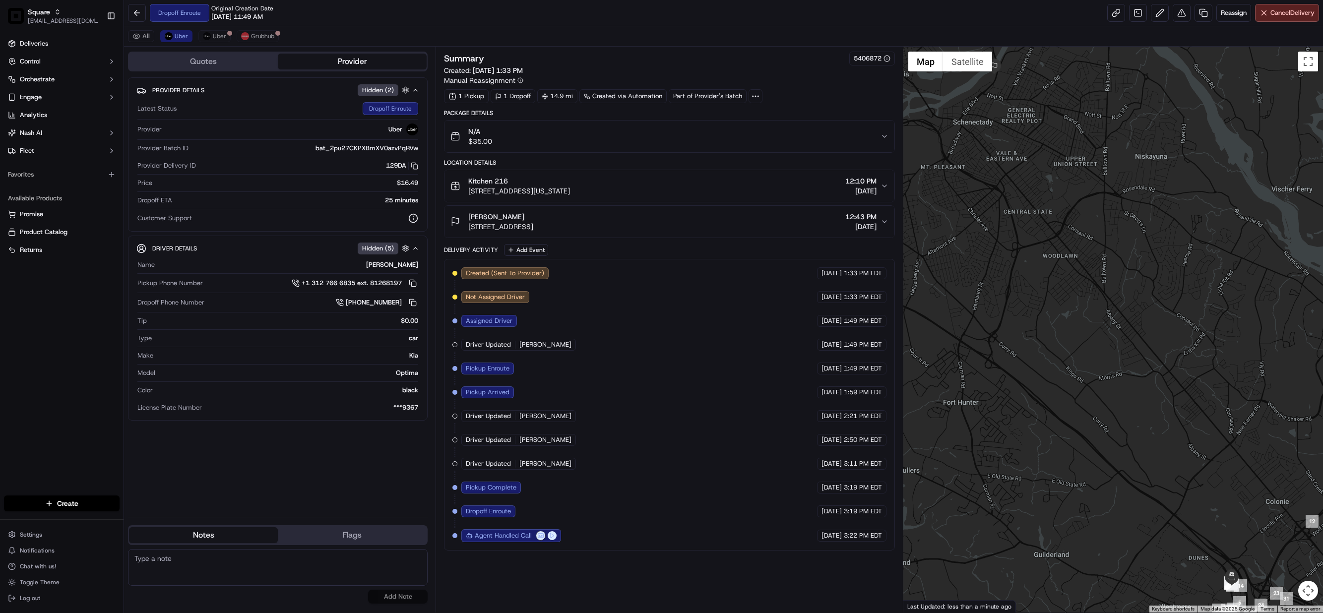
click at [201, 560] on textarea at bounding box center [278, 567] width 300 height 37
paste textarea "Caller Information: Merchant Reason for Call:"
click at [197, 569] on textarea "Caller Information: Merchant Reason for Call:" at bounding box center [278, 567] width 300 height 37
click at [245, 562] on textarea "Caller Information: Merchant Reason for Call: delivery was a" at bounding box center [278, 567] width 300 height 37
click at [248, 573] on textarea "Caller Information: Merchant Reason for Call: delivery was a" at bounding box center [278, 567] width 300 height 37
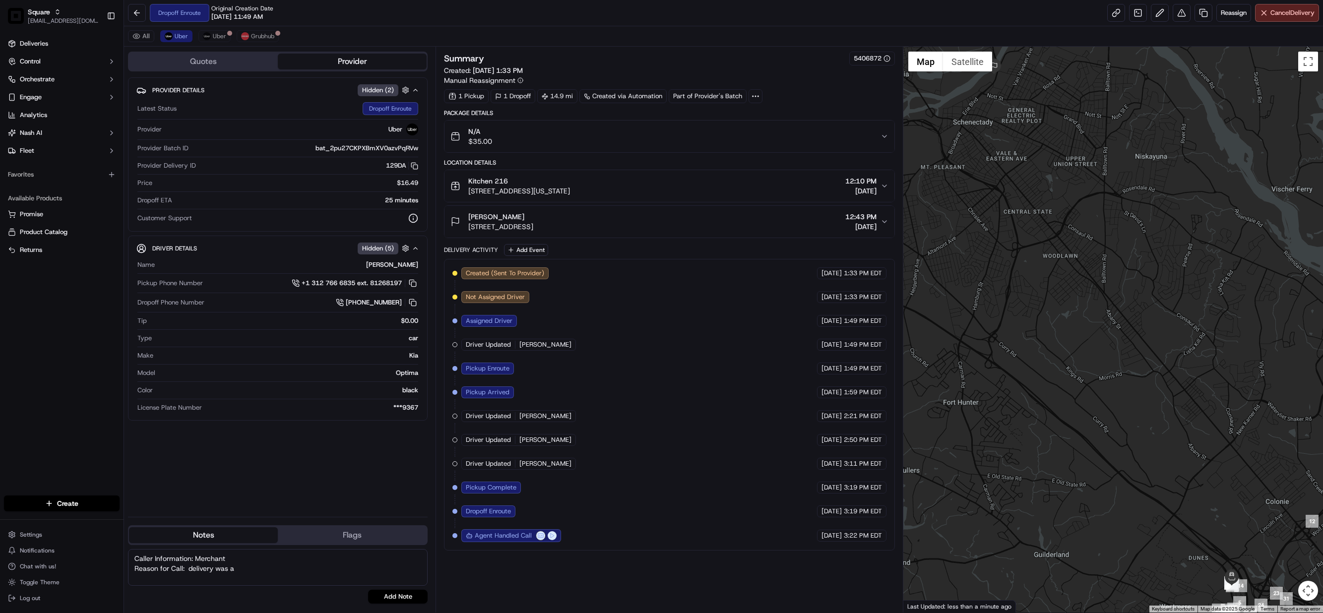
click at [248, 573] on textarea "Caller Information: Merchant Reason for Call: delivery was a" at bounding box center [278, 567] width 300 height 37
type textarea "Caller Information: Merchant Reason for Call: delivery was a already canceled a…"
click at [262, 568] on textarea at bounding box center [278, 567] width 300 height 37
paste textarea "Caller Information: Merchant Reason for Call:"
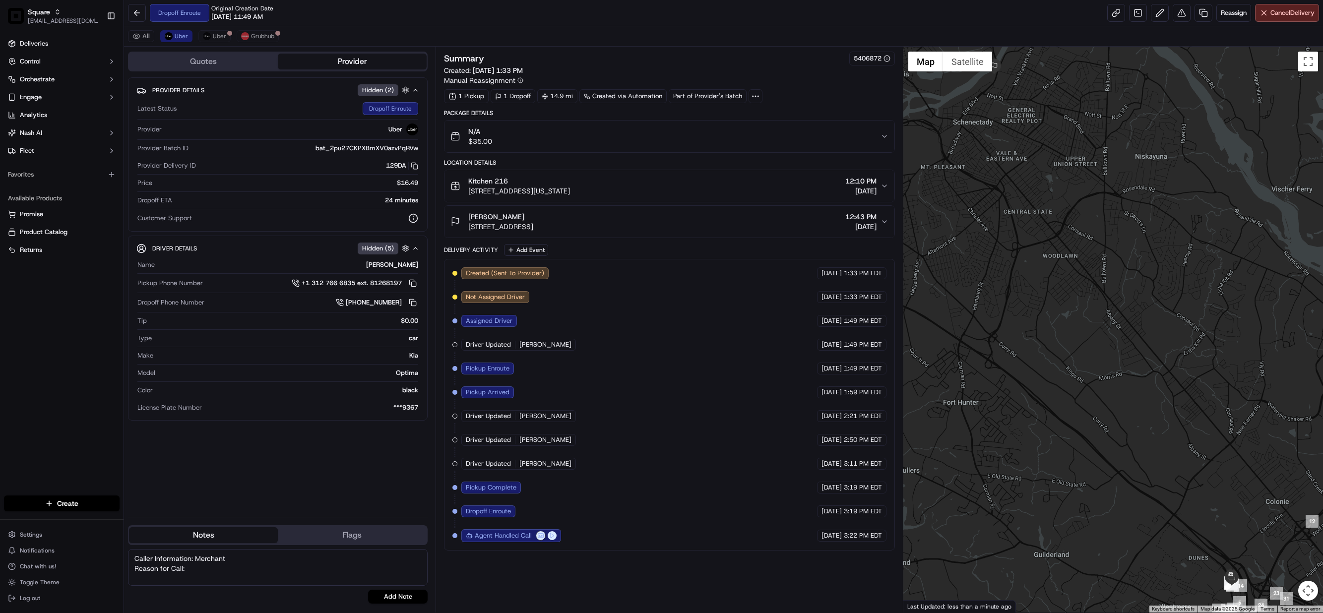
click at [247, 572] on textarea "Caller Information: Merchant Reason for Call:" at bounding box center [278, 567] width 300 height 37
type textarea "Caller Information: Merchant Reason for Call: as per merchant, order is already…"
click at [402, 600] on button "Add Note" at bounding box center [398, 597] width 60 height 14
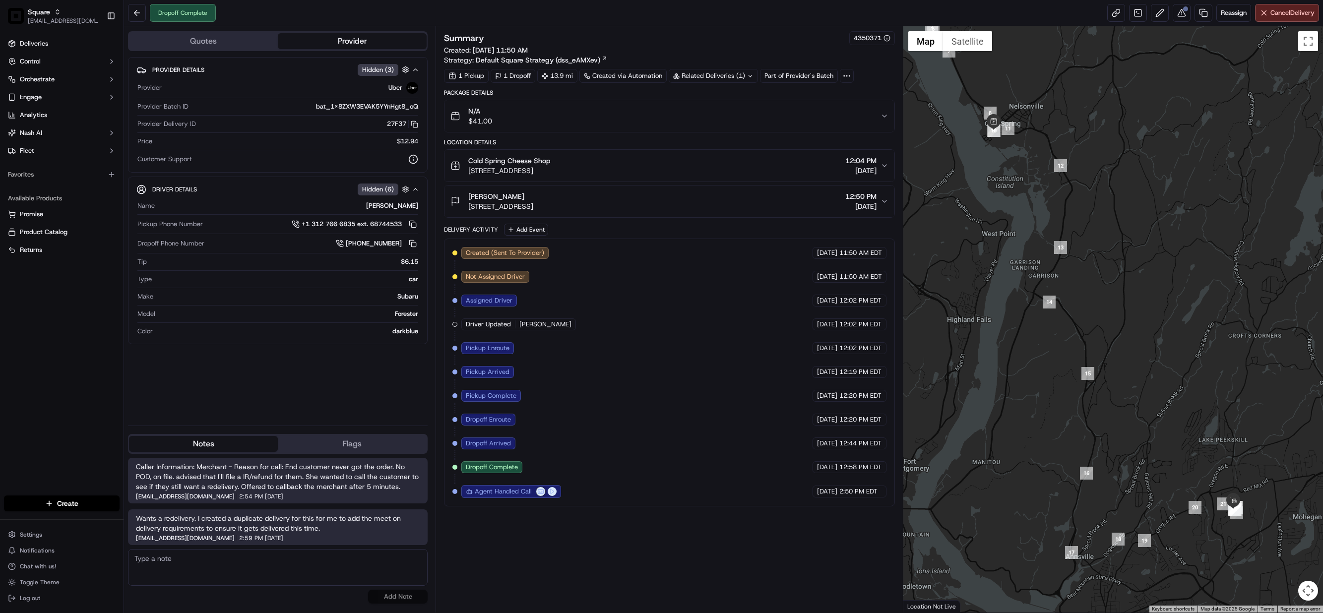
click at [877, 115] on div "N/A $41.00" at bounding box center [665, 116] width 430 height 20
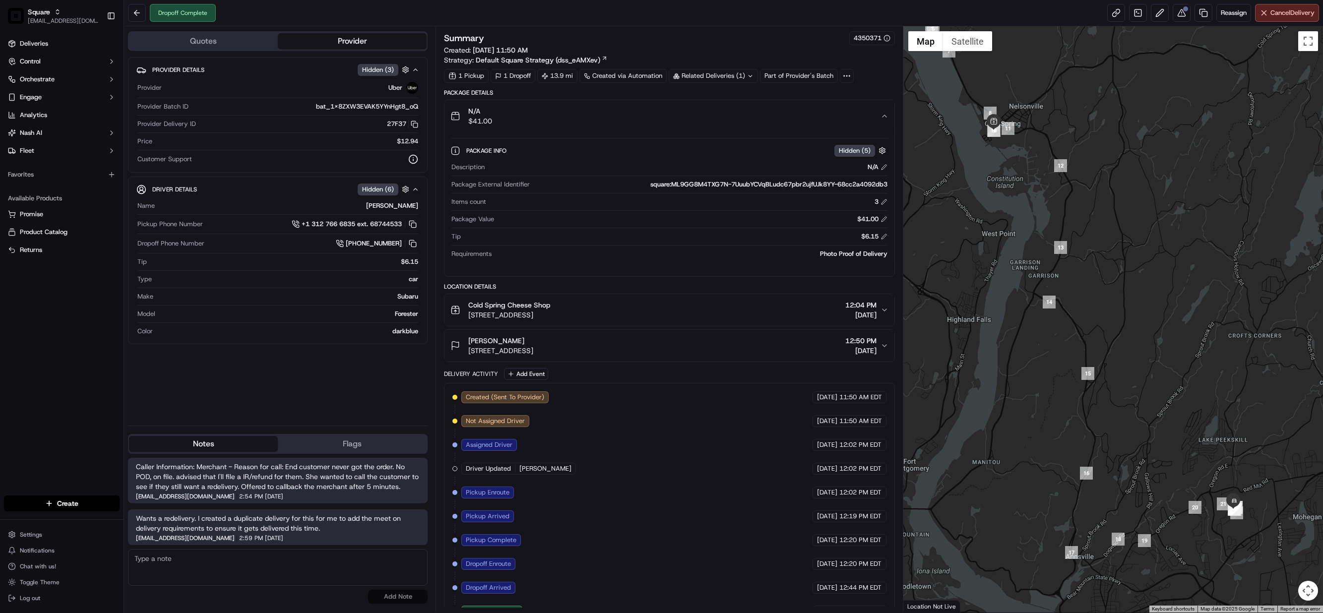
click at [731, 79] on div "Related Deliveries (1)" at bounding box center [713, 76] width 89 height 14
click at [733, 97] on span "job_6P4Y2FeCYrhtvxcct9UGry" at bounding box center [737, 99] width 91 height 9
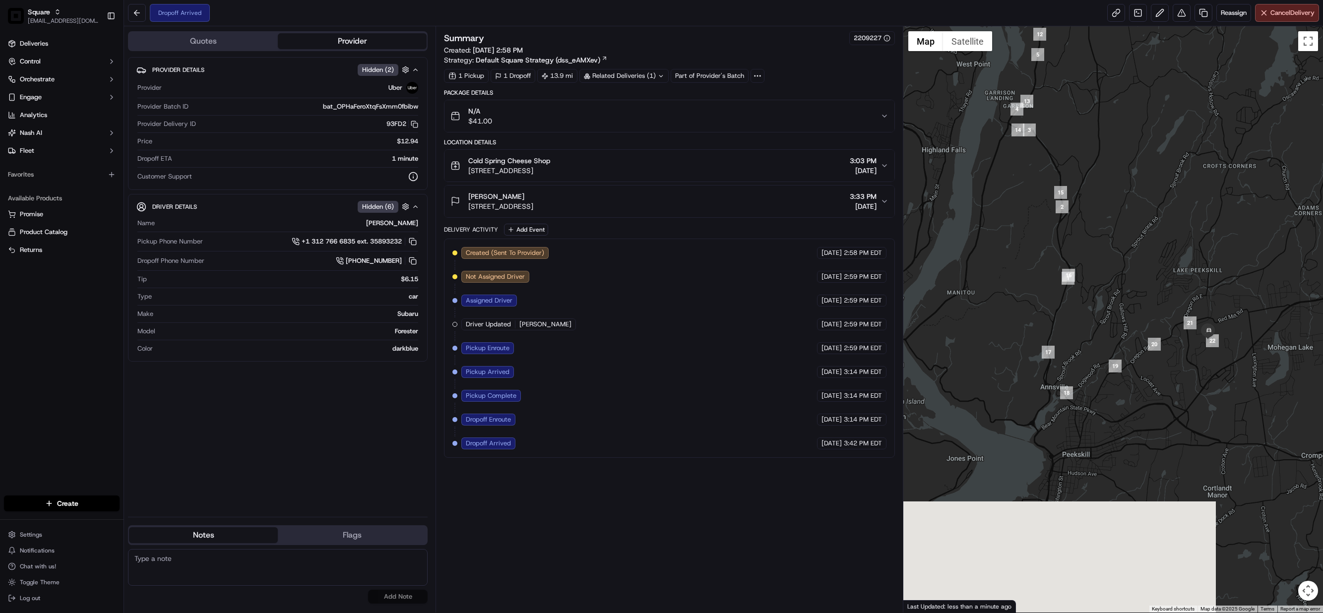
drag, startPoint x: 1162, startPoint y: 435, endPoint x: 1136, endPoint y: 266, distance: 170.2
click at [1136, 266] on div at bounding box center [1113, 319] width 420 height 586
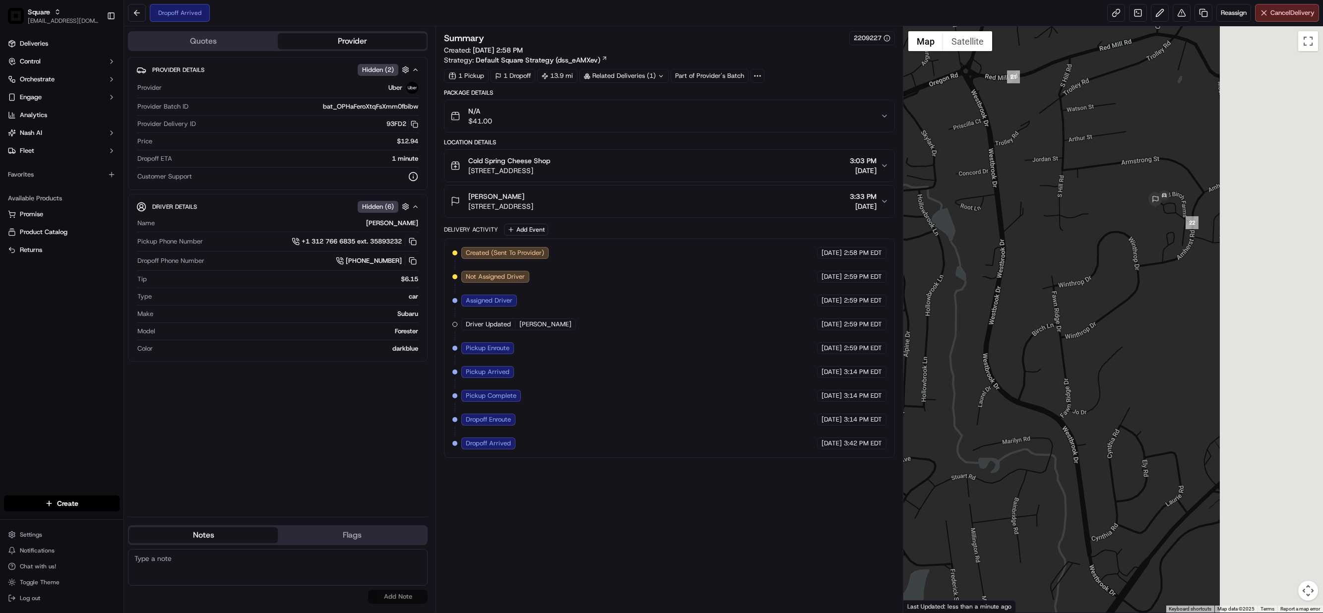
drag, startPoint x: 1279, startPoint y: 291, endPoint x: 1133, endPoint y: 307, distance: 146.7
click at [1133, 307] on div at bounding box center [1113, 319] width 420 height 586
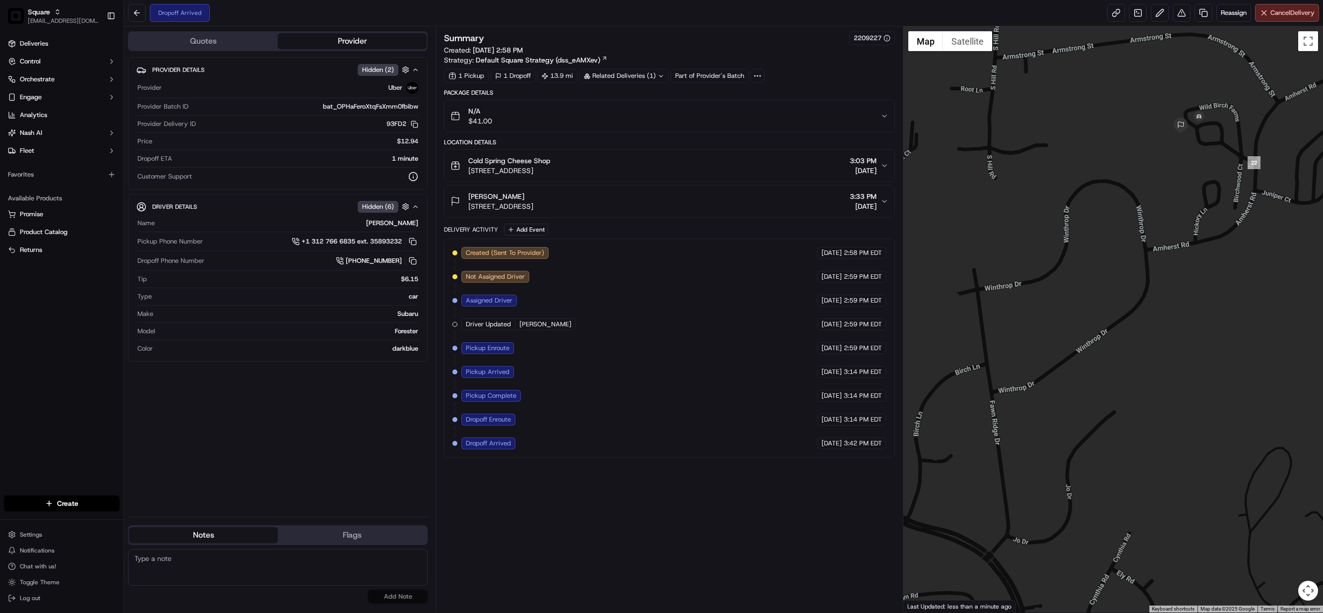
drag, startPoint x: 1176, startPoint y: 219, endPoint x: 1167, endPoint y: 332, distance: 112.9
click at [1167, 332] on div at bounding box center [1113, 319] width 420 height 586
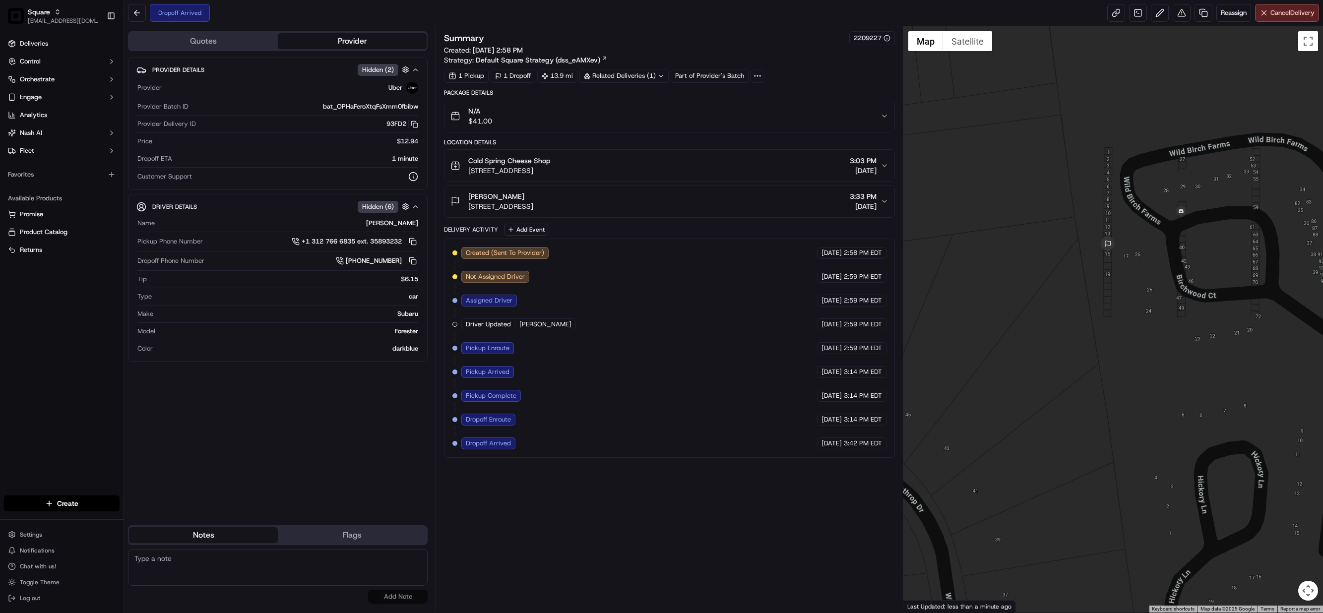
drag, startPoint x: 1154, startPoint y: 239, endPoint x: 1170, endPoint y: 278, distance: 42.9
click at [1170, 278] on div at bounding box center [1113, 319] width 420 height 586
click at [251, 475] on div "Provider Details Hidden ( 2 ) Provider Uber Provider Batch ID bat_OPHaFeroXtqFs…" at bounding box center [278, 283] width 300 height 452
click at [336, 563] on textarea at bounding box center [278, 567] width 300 height 37
paste textarea "Caller Information: Merchant Reason for Call:"
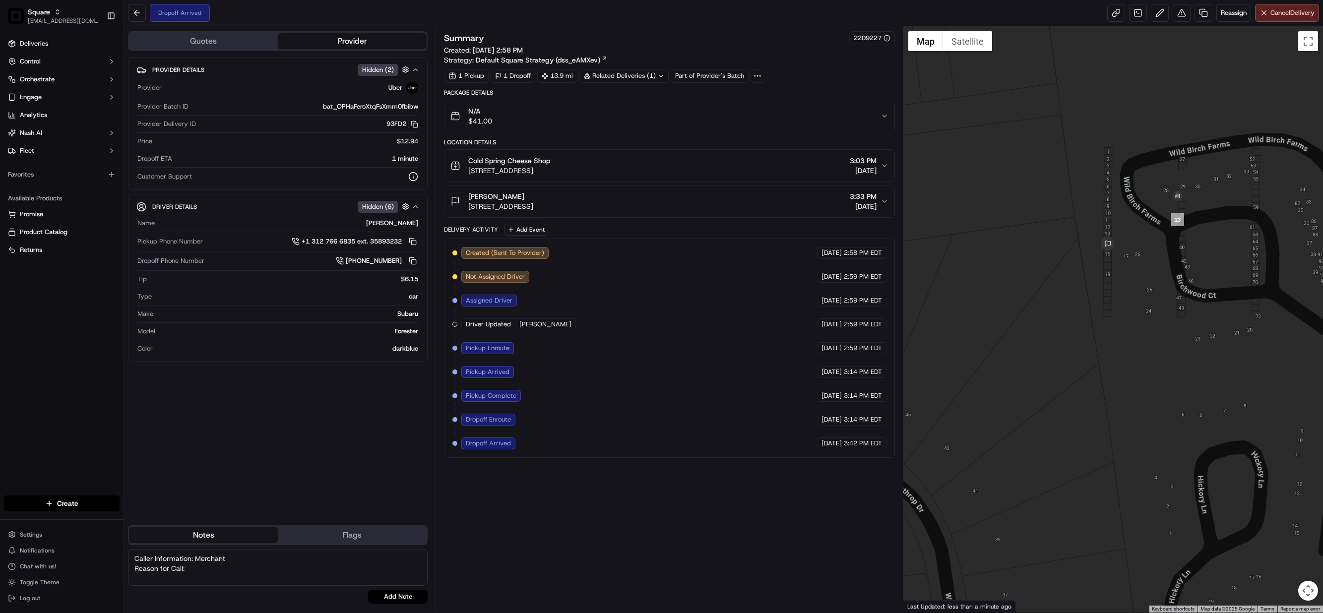
click at [214, 575] on textarea "Caller Information: Merchant Reason for Call:" at bounding box center [278, 567] width 300 height 37
click at [224, 573] on textarea "Caller Information: Merchant Reason for Call:" at bounding box center [278, 567] width 300 height 37
type textarea "Caller Information: Merchant Reason for Call: Drop off ETA status. Driver just …"
click at [406, 597] on button "Add Note" at bounding box center [398, 597] width 60 height 14
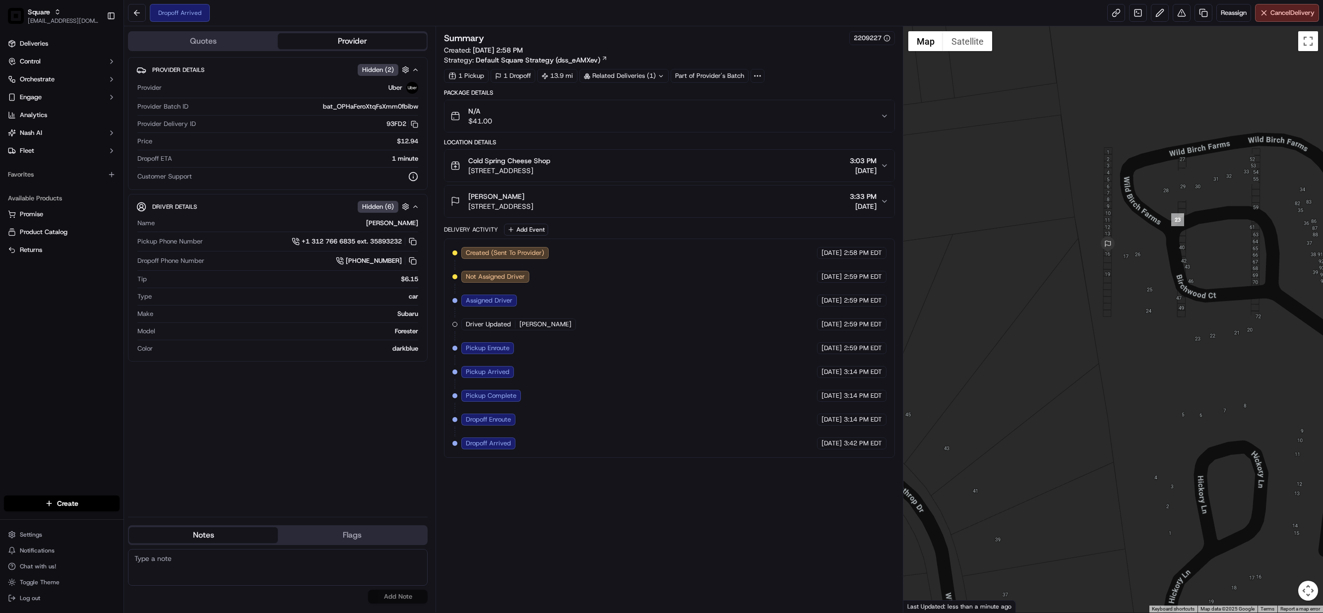
scroll to position [0, 0]
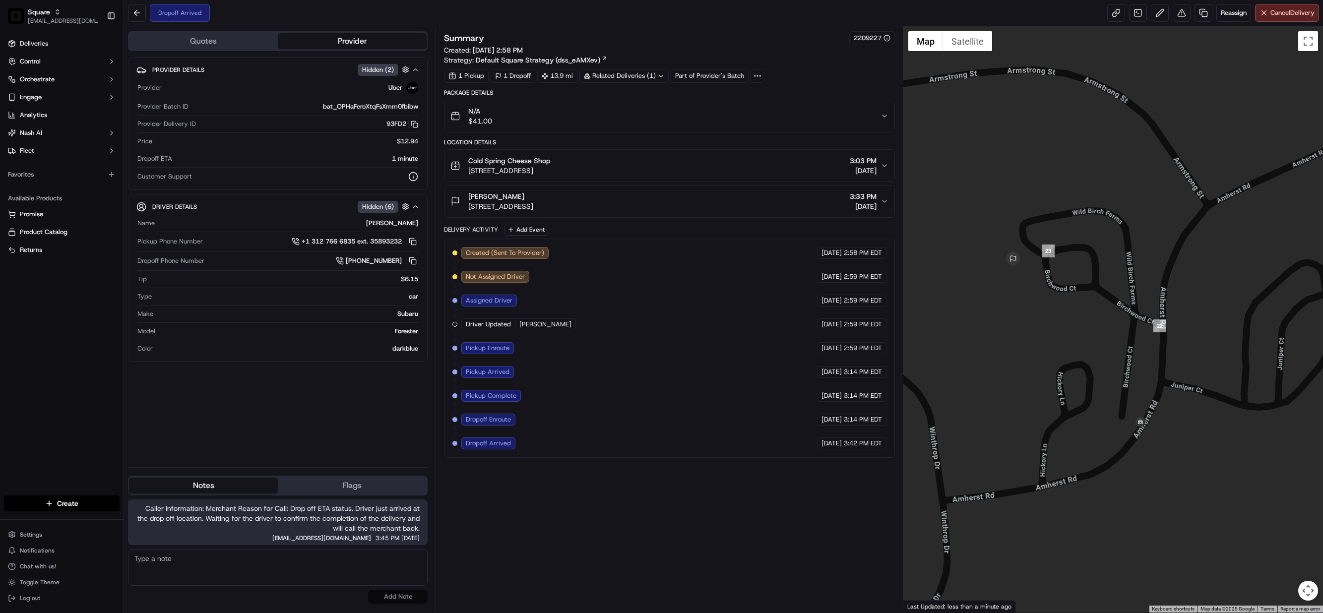
drag, startPoint x: 1165, startPoint y: 431, endPoint x: 1069, endPoint y: 369, distance: 114.2
click at [1069, 369] on div at bounding box center [1113, 319] width 420 height 586
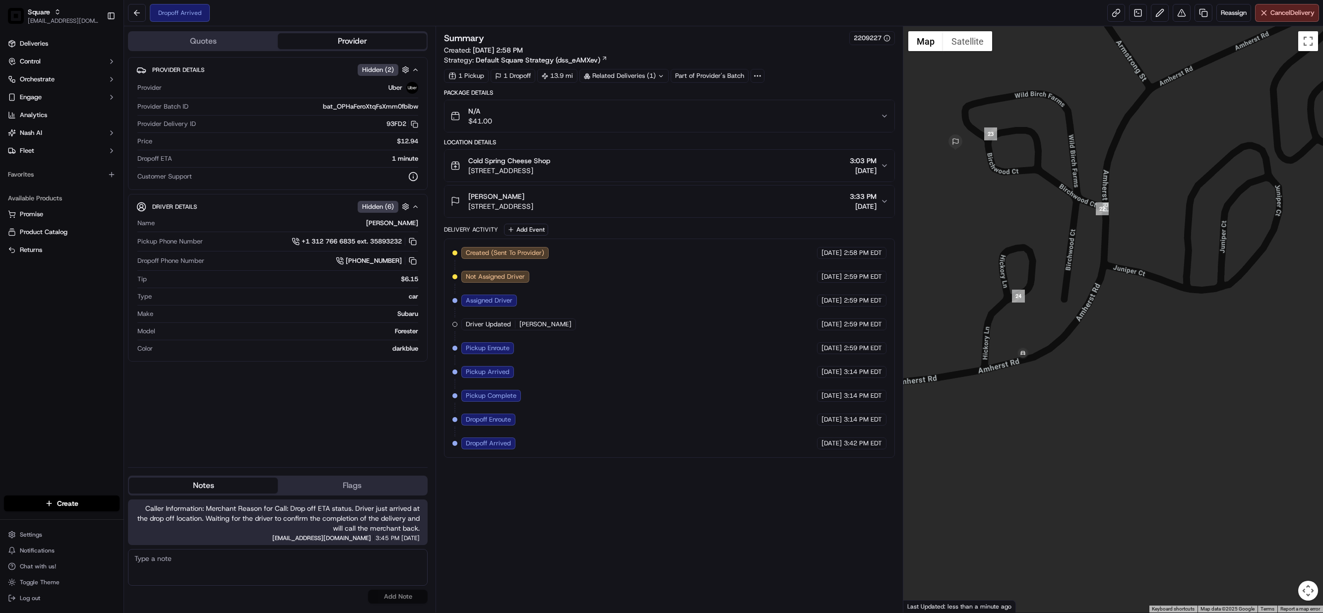
drag, startPoint x: 993, startPoint y: 164, endPoint x: 1038, endPoint y: 295, distance: 137.9
click at [1038, 310] on div at bounding box center [1113, 319] width 420 height 586
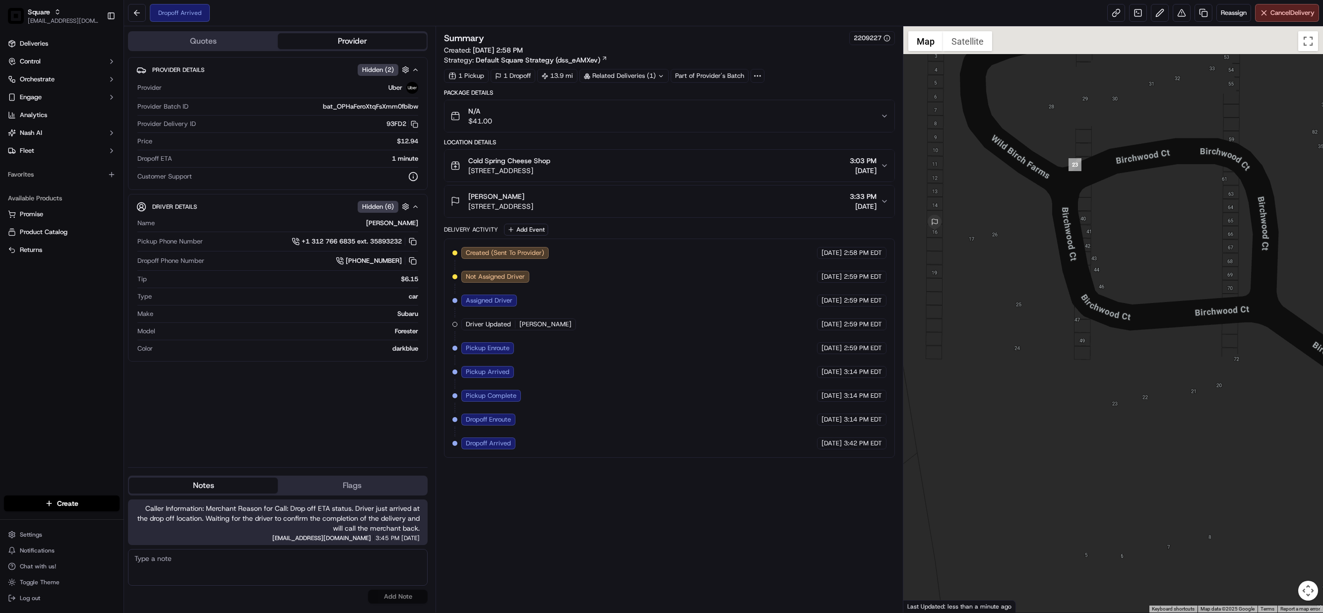
drag, startPoint x: 1015, startPoint y: 195, endPoint x: 1151, endPoint y: 326, distance: 188.8
click at [1151, 326] on div at bounding box center [1113, 319] width 420 height 586
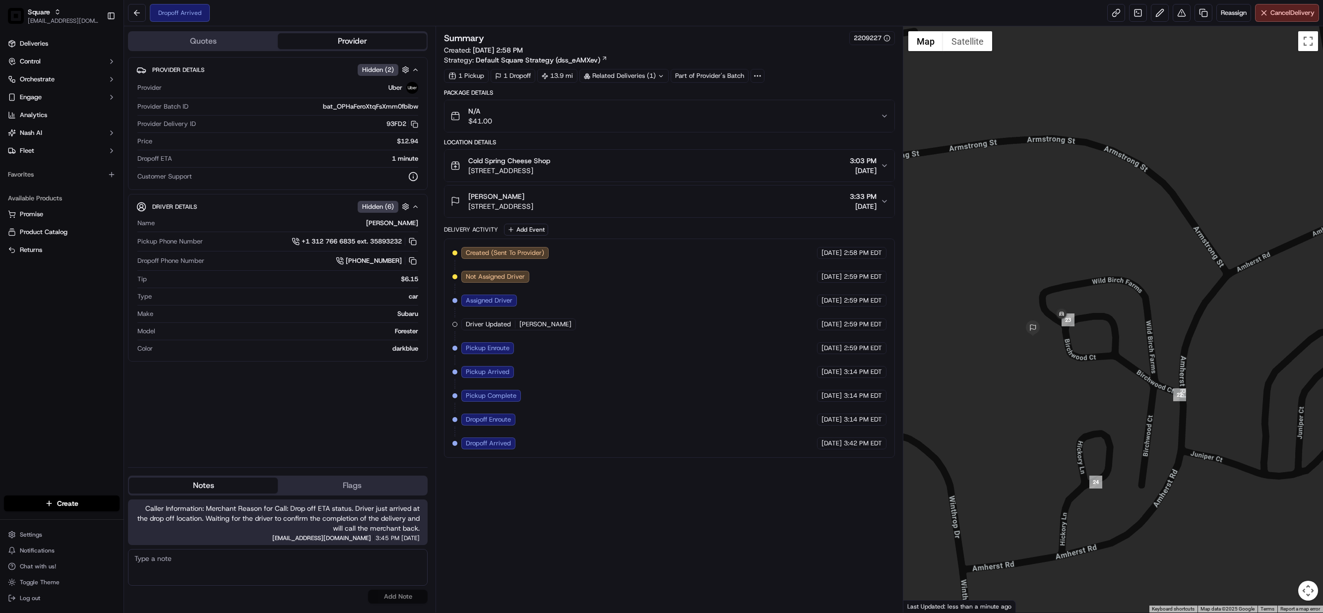
click at [883, 203] on icon "button" at bounding box center [885, 201] width 8 height 8
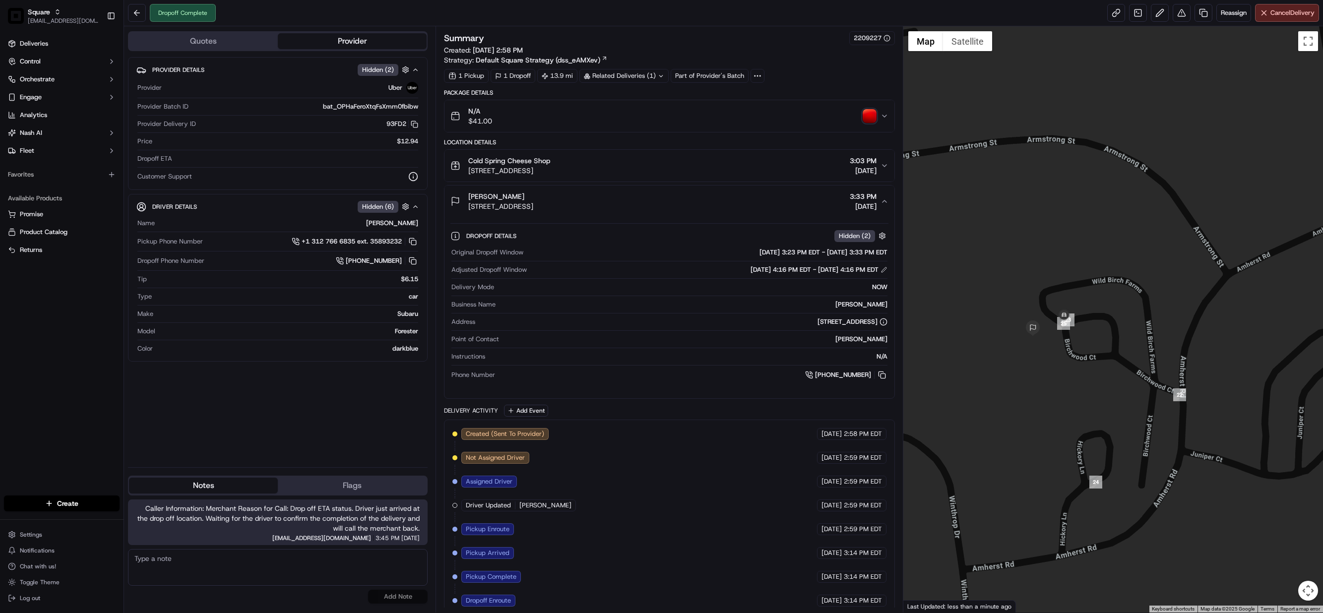
drag, startPoint x: 381, startPoint y: 564, endPoint x: 383, endPoint y: 558, distance: 6.1
click at [381, 564] on textarea at bounding box center [278, 567] width 300 height 37
